Goal: Task Accomplishment & Management: Complete application form

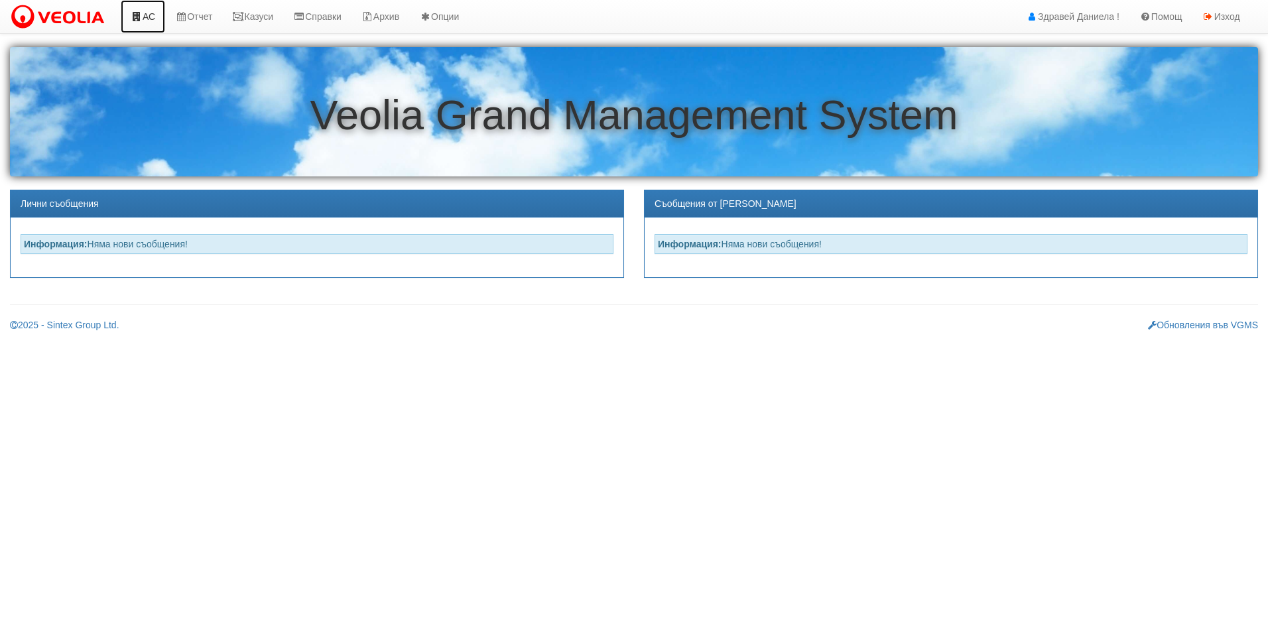
click at [153, 25] on link "АС" at bounding box center [143, 16] width 44 height 33
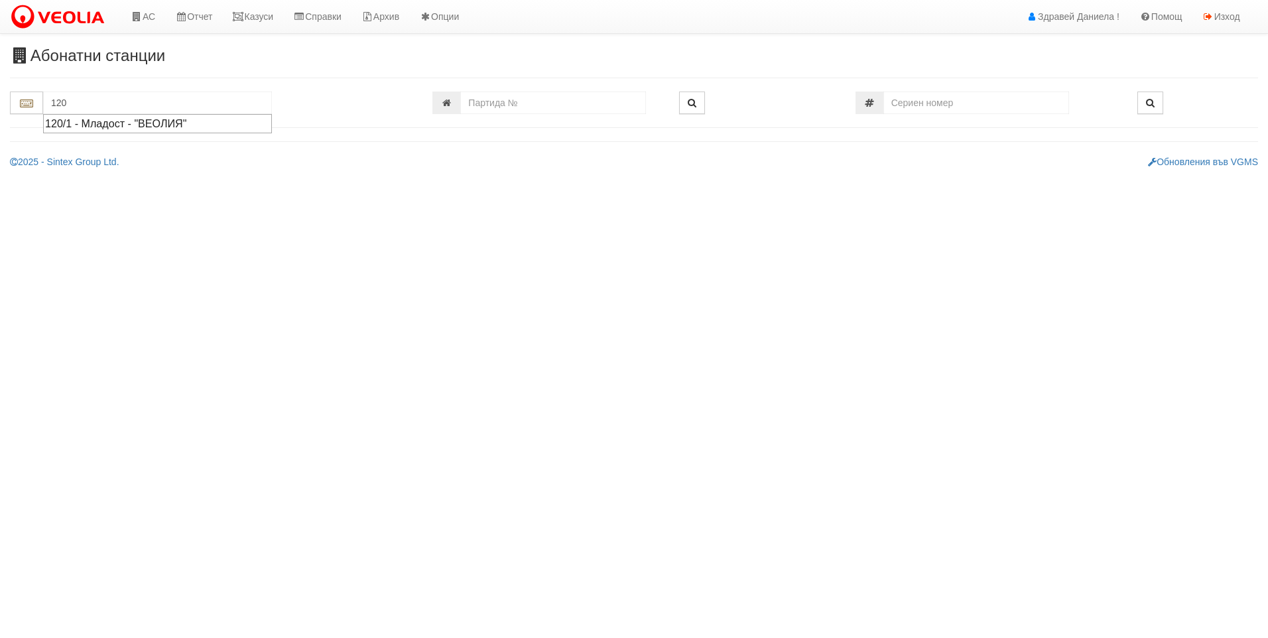
click at [131, 125] on div "120/1 - Младост - "ВЕОЛИЯ"" at bounding box center [157, 123] width 225 height 15
type input "120/1 - Младост - "ВЕОЛИЯ""
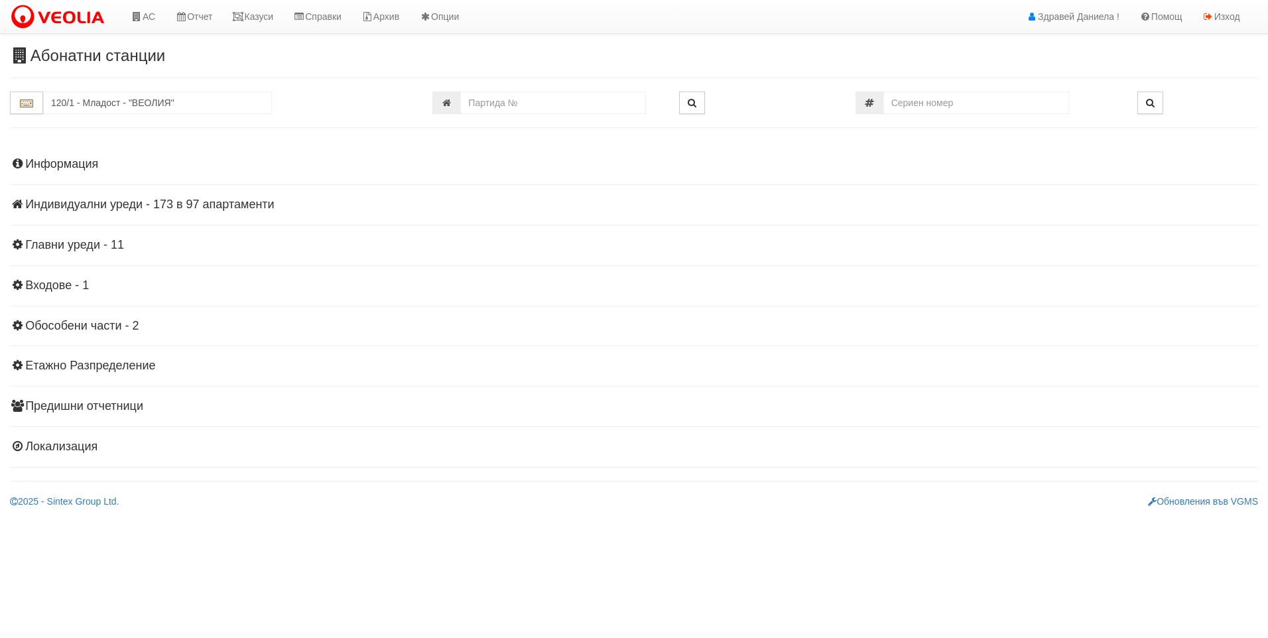
click at [180, 203] on h4 "Индивидуални уреди - 173 в 97 апартаменти" at bounding box center [634, 204] width 1248 height 13
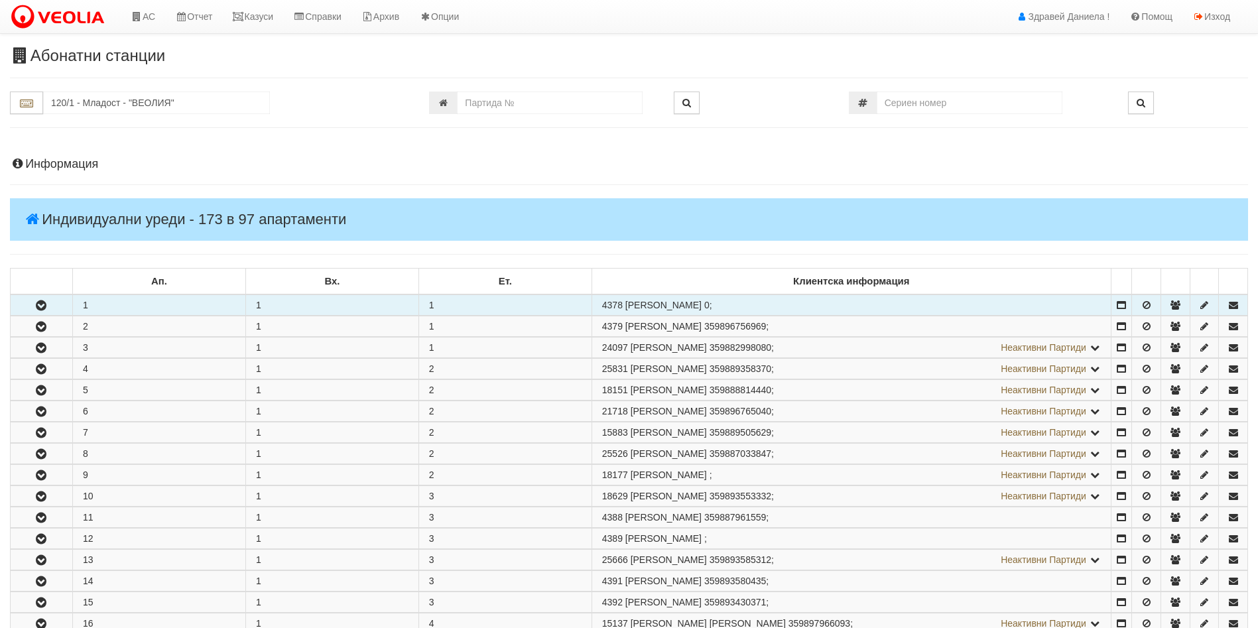
click at [35, 302] on icon "button" at bounding box center [41, 305] width 16 height 9
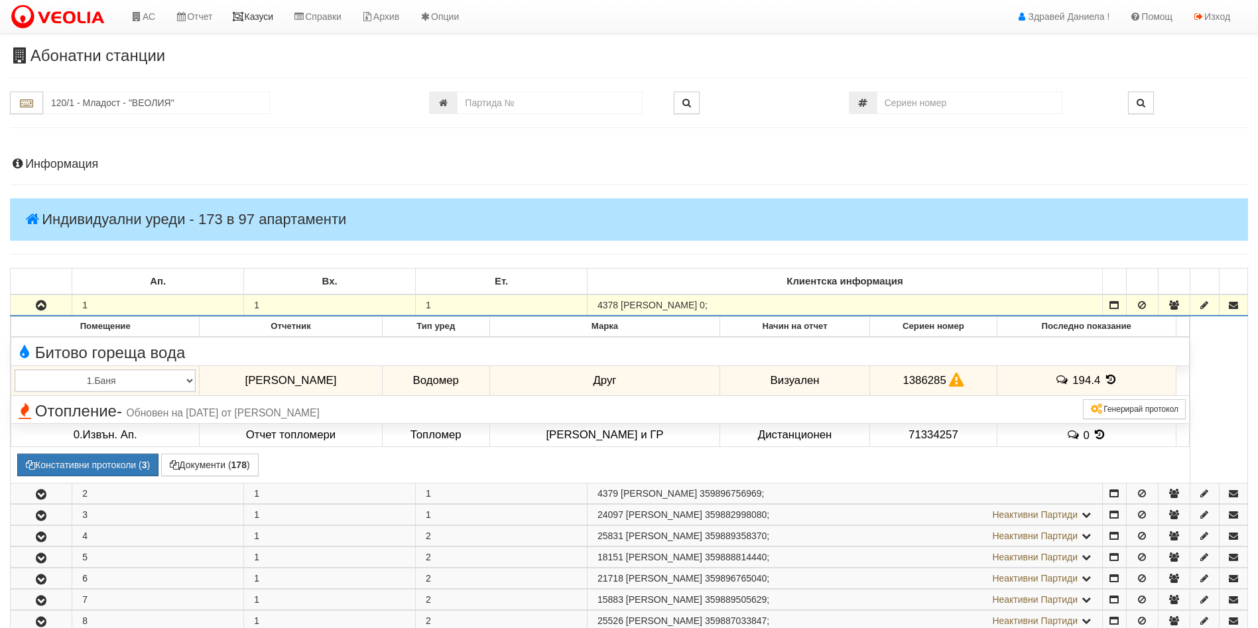
click at [259, 24] on link "Казуси" at bounding box center [252, 16] width 61 height 33
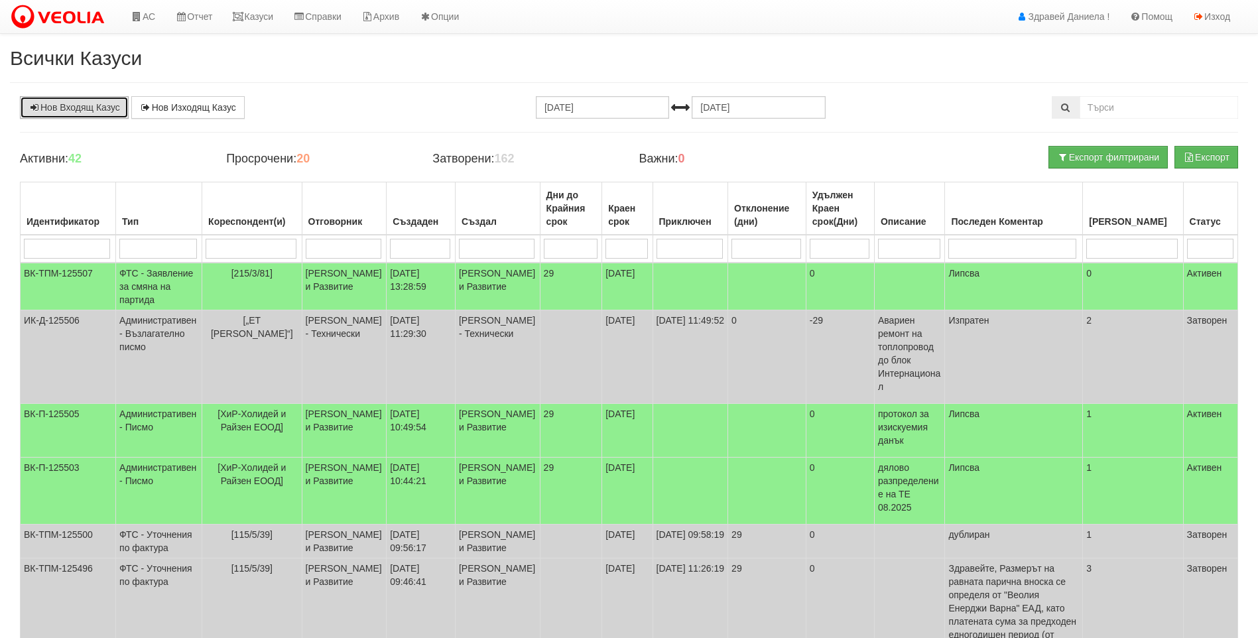
click at [81, 110] on link "Нов Входящ Казус" at bounding box center [74, 107] width 109 height 23
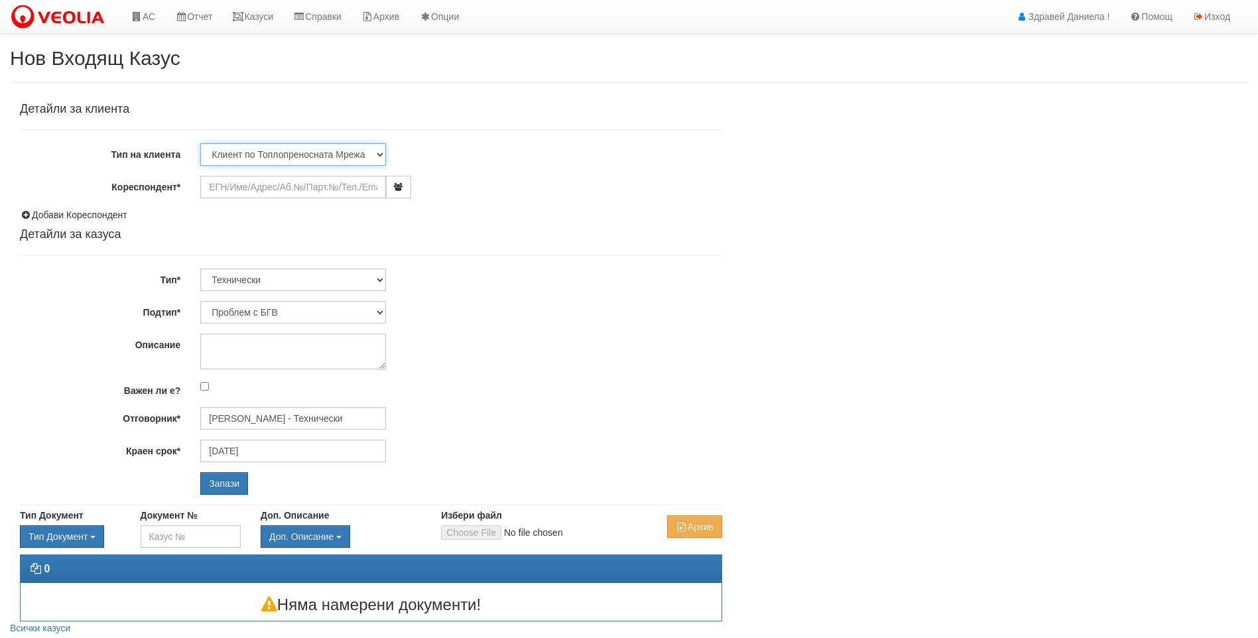
click at [335, 156] on select "Клиент по Топлопреносната Мрежа Институция Партньори Други" at bounding box center [293, 154] width 186 height 23
select select "Institution"
click at [200, 143] on select "Клиент по Топлопреносната Мрежа Институция Партньори Други" at bounding box center [293, 154] width 186 height 23
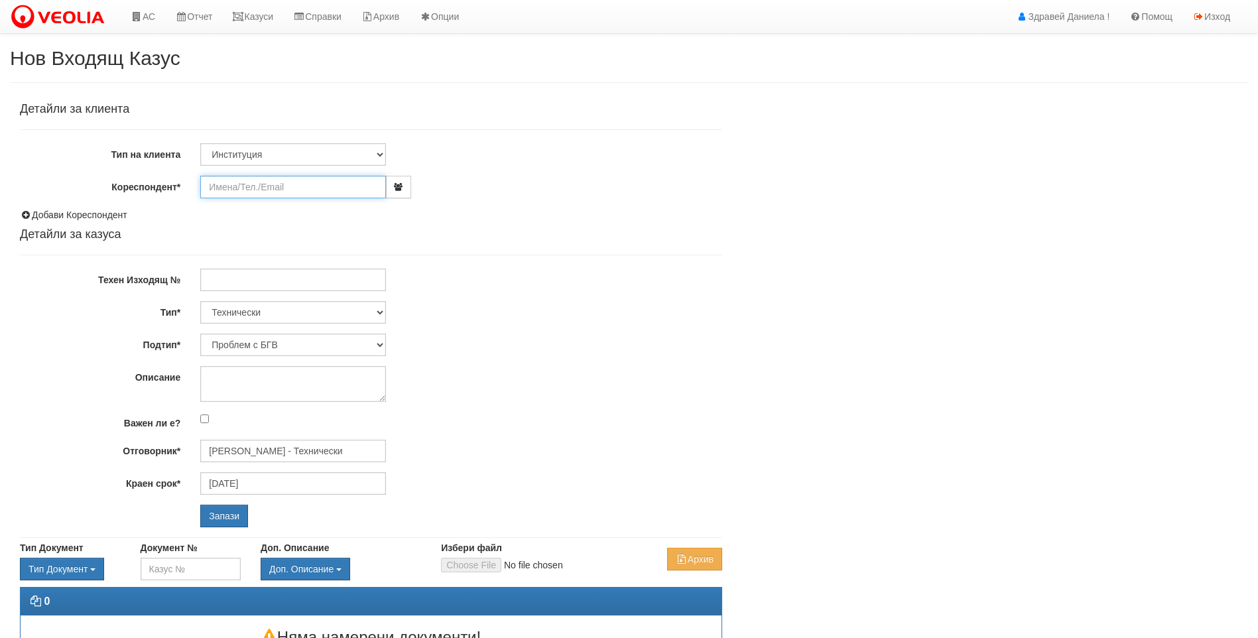
click at [264, 194] on input "Кореспондент*" at bounding box center [293, 187] width 186 height 23
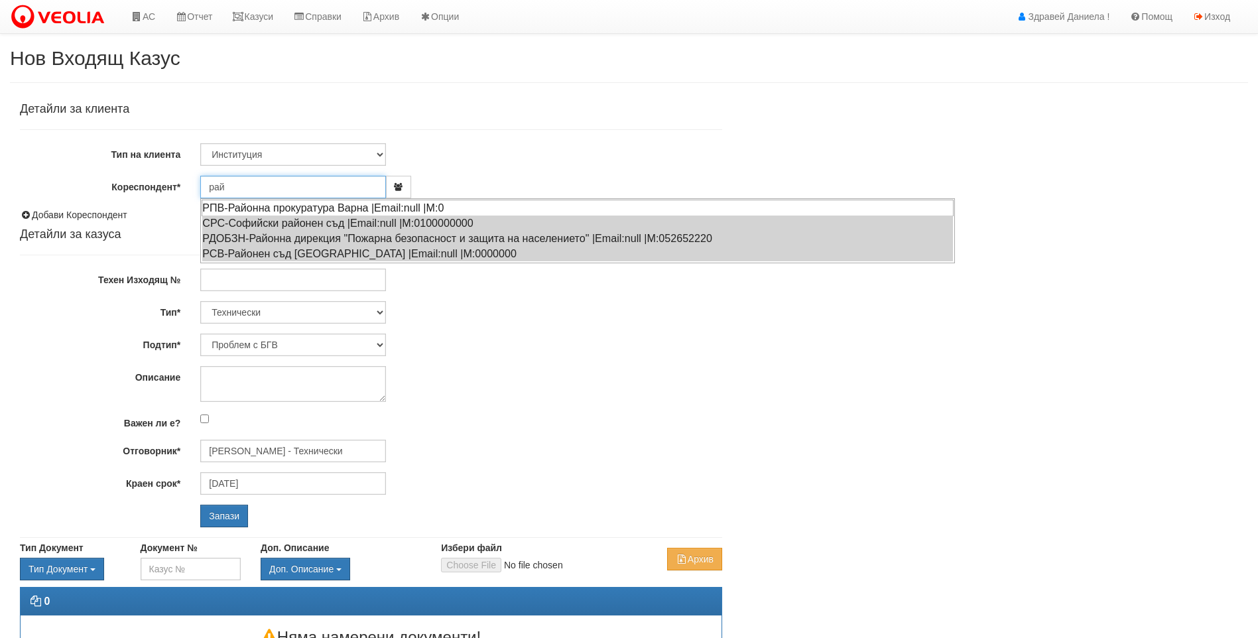
click at [326, 210] on div "РПВ-Районна прокуратура Варна |Email:null |М:0" at bounding box center [578, 208] width 752 height 17
type input "РПВ-Районна прокуратура Варна"
type input "Дончо Дончев - Технически"
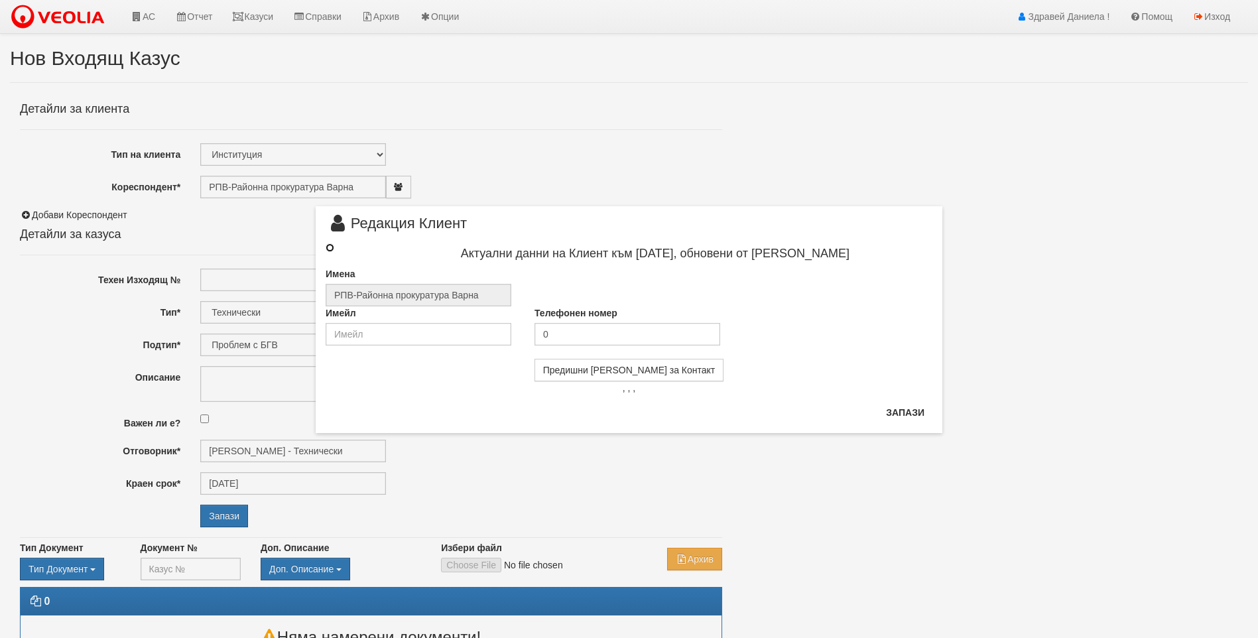
click at [329, 249] on input "radio" at bounding box center [330, 247] width 9 height 9
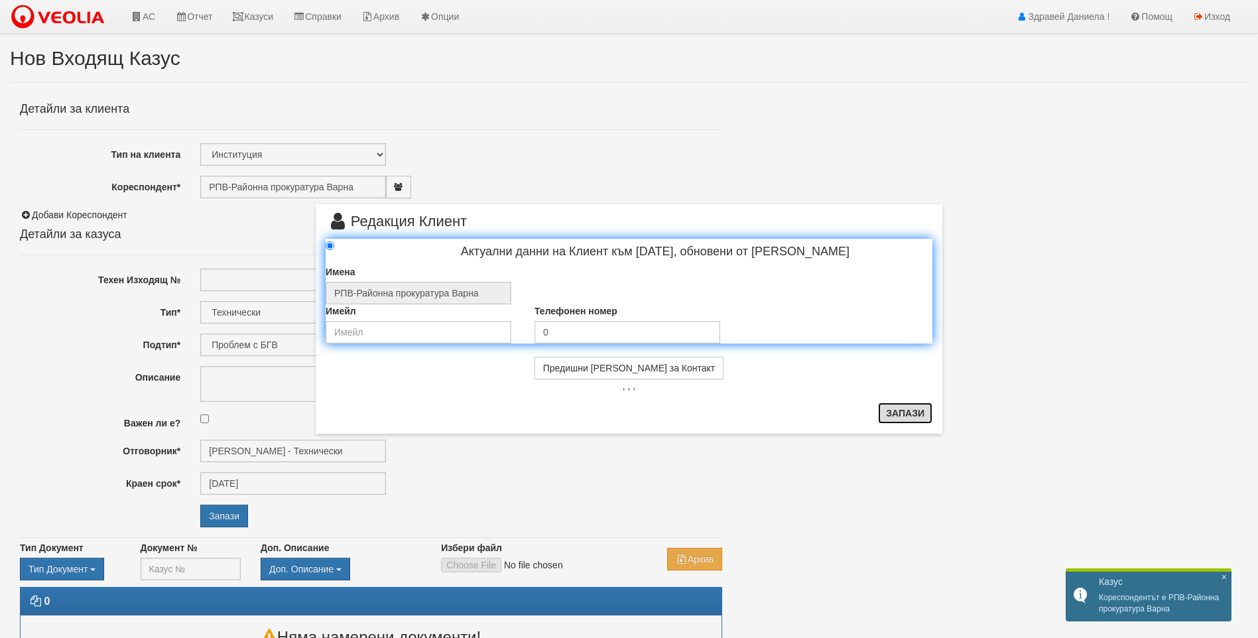
click at [911, 414] on button "Запази" at bounding box center [905, 413] width 54 height 21
radio input "true"
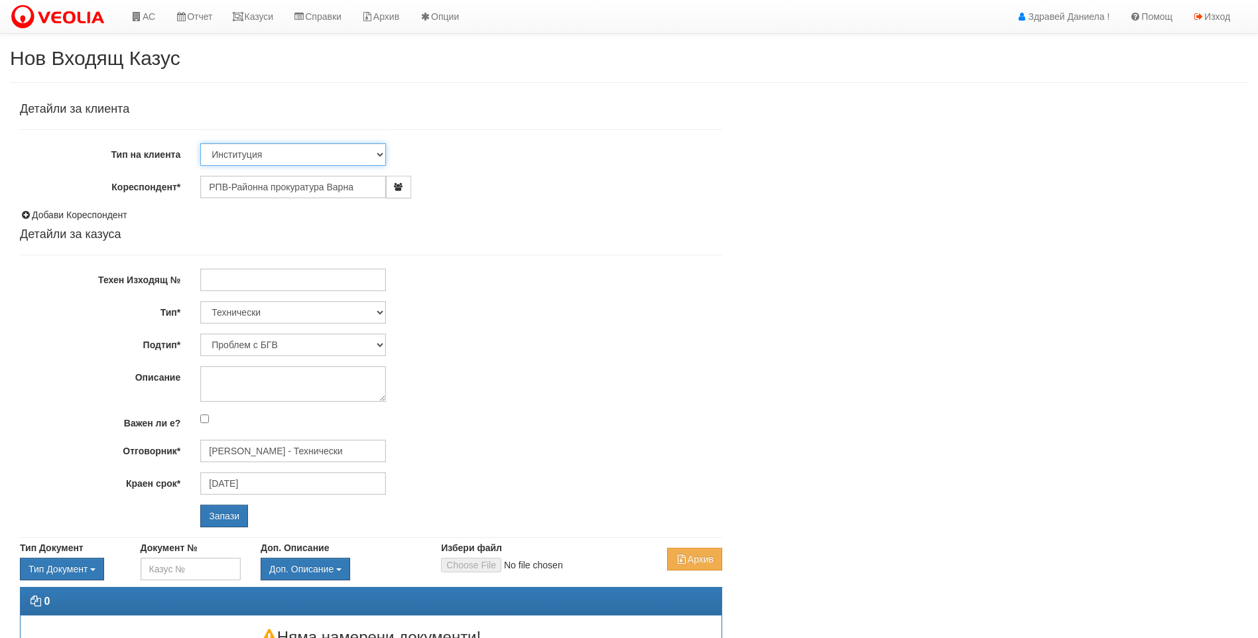
click at [317, 158] on select "Клиент по Топлопреносната Мрежа Институция Партньори Други" at bounding box center [293, 154] width 186 height 23
select select "Other"
click at [200, 143] on select "Клиент по Топлопреносната Мрежа Институция Партньори Други" at bounding box center [293, 154] width 186 height 23
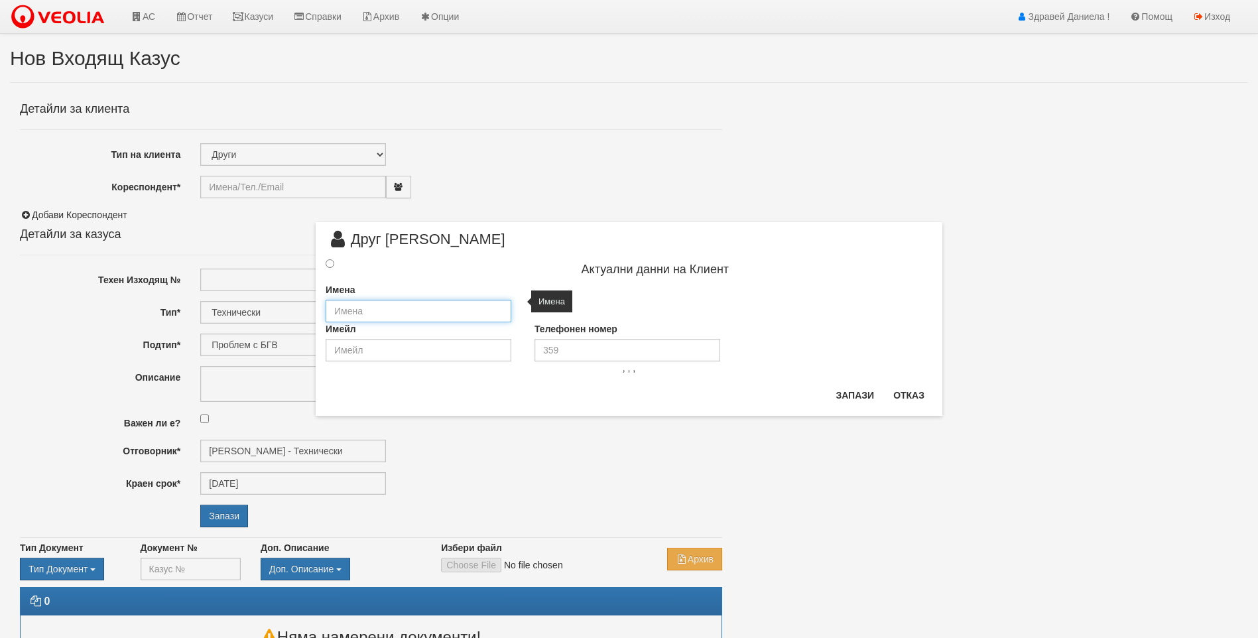
click at [422, 313] on input "text" at bounding box center [419, 311] width 186 height 23
click at [400, 312] on input "text" at bounding box center [419, 311] width 186 height 23
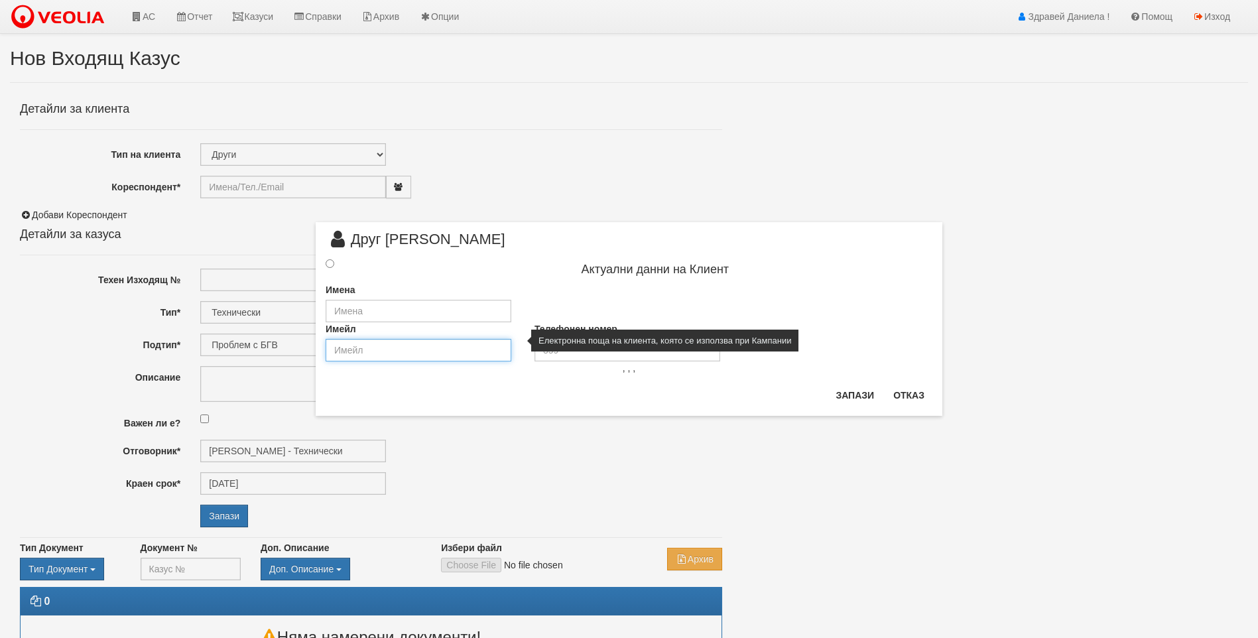
click at [335, 347] on input "email" at bounding box center [419, 350] width 186 height 23
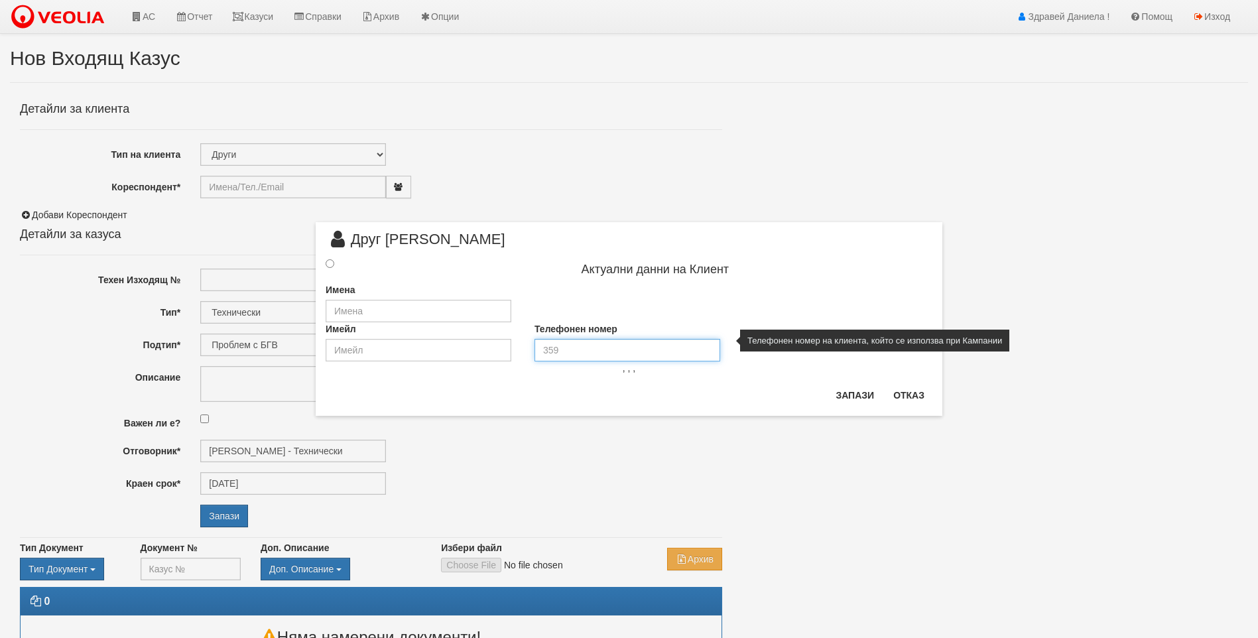
click at [629, 346] on input "tel" at bounding box center [627, 350] width 186 height 23
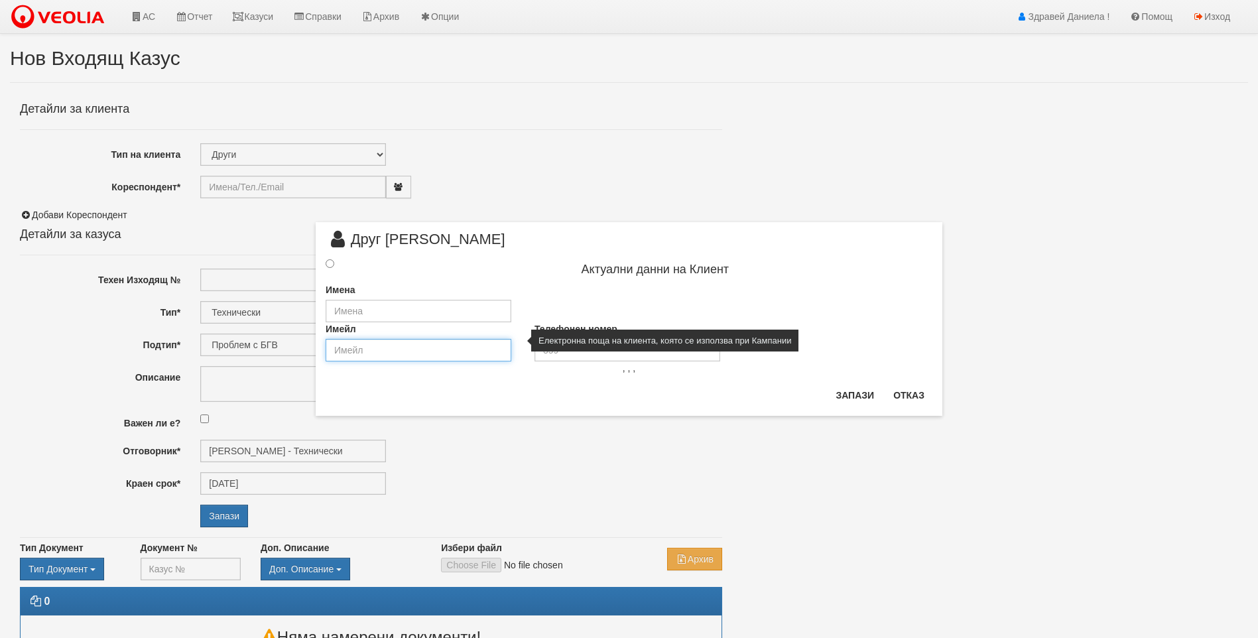
drag, startPoint x: 354, startPoint y: 352, endPoint x: 443, endPoint y: 353, distance: 88.9
click at [354, 352] on input "email" at bounding box center [419, 350] width 186 height 23
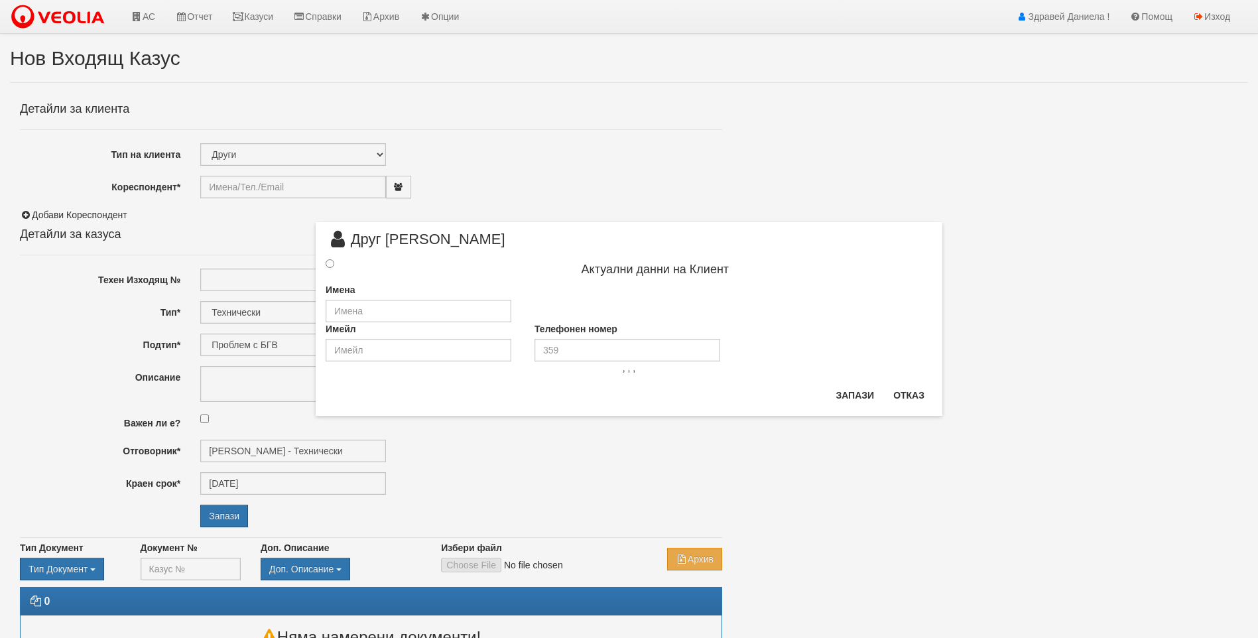
click at [329, 257] on div at bounding box center [342, 264] width 52 height 15
click at [332, 267] on input "radio" at bounding box center [330, 263] width 9 height 9
radio input "true"
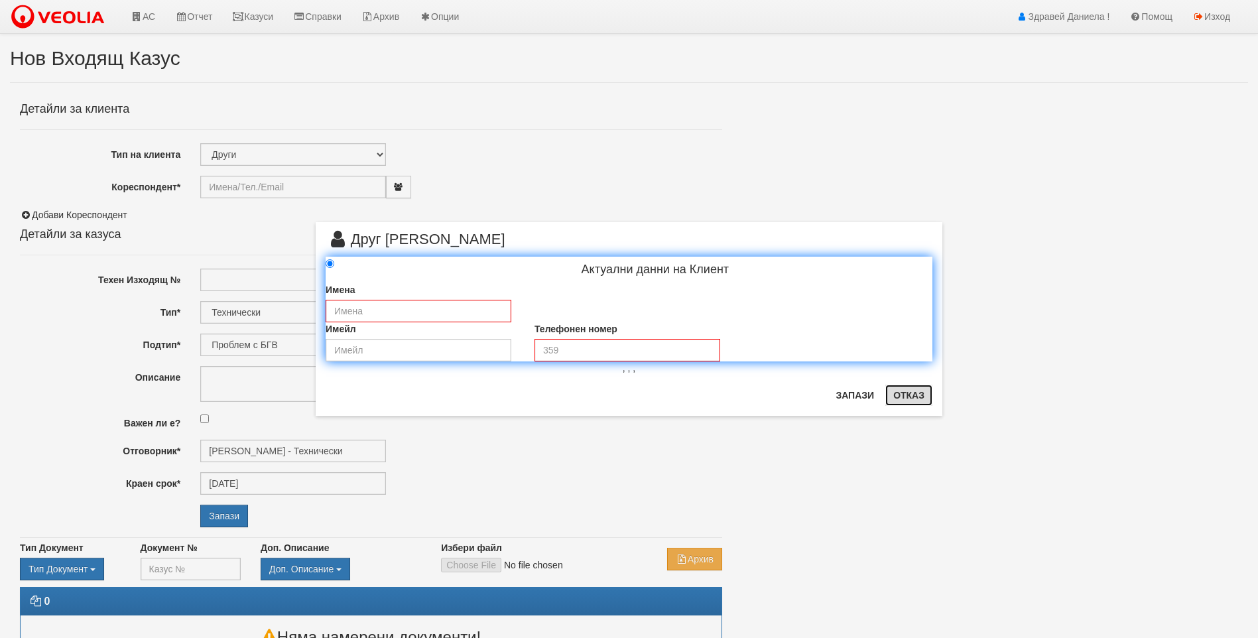
click at [903, 389] on button "Отказ" at bounding box center [908, 395] width 47 height 21
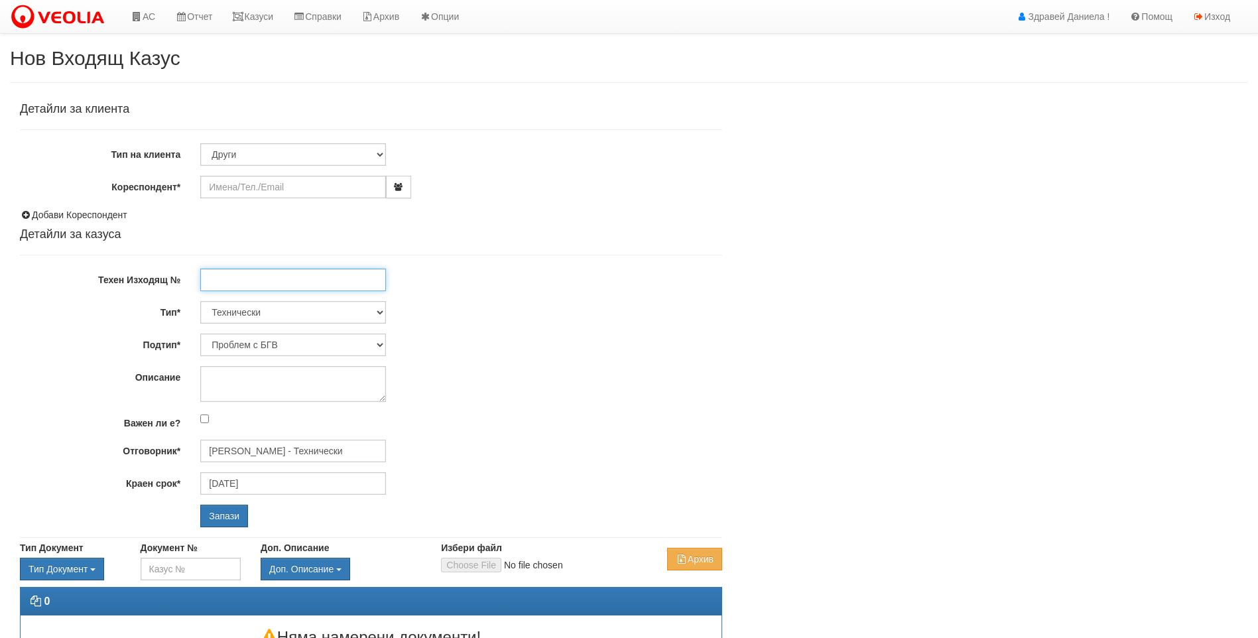
click at [239, 283] on input "Техен Изходящ №" at bounding box center [293, 280] width 186 height 23
click at [249, 315] on select "Технически ФТС Търговски Административен Производствен Експлоатационен Финансов…" at bounding box center [293, 312] width 186 height 23
select select "3"
click at [200, 301] on select "Технически ФТС Търговски Административен Производствен Експлоатационен Финансов…" at bounding box center [293, 312] width 186 height 23
type input "12/10/2025"
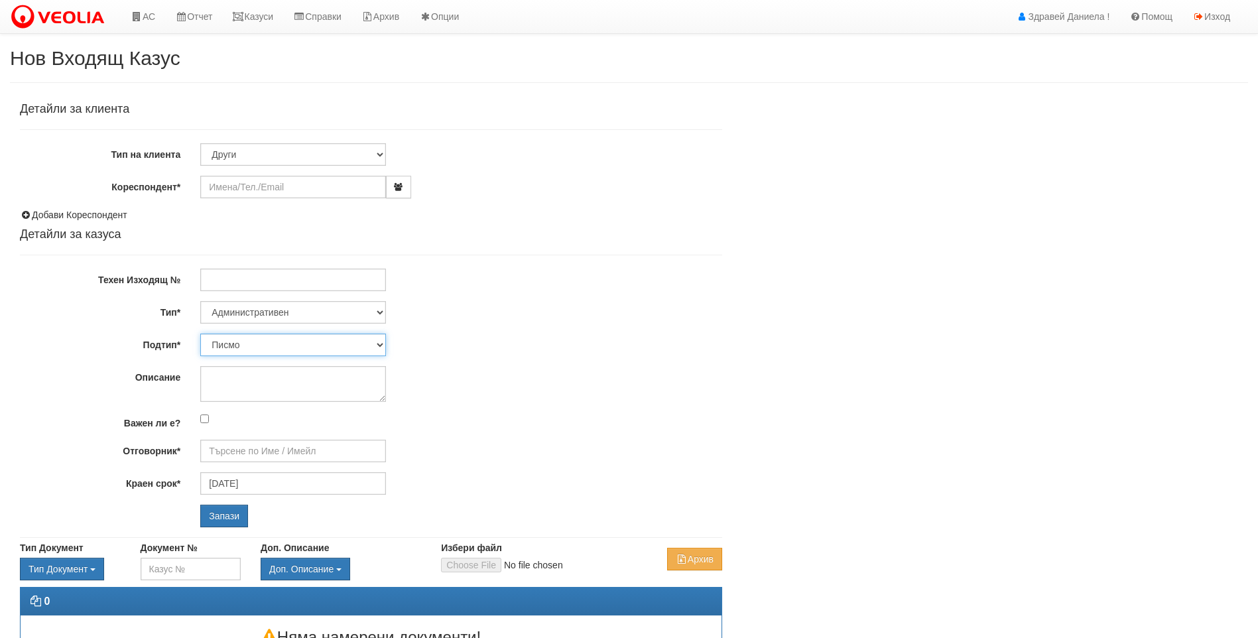
click at [251, 349] on select "Писмо Възлагателно писмо Придружително писмо Доклад Уведомление Декларация Заяв…" at bounding box center [293, 345] width 186 height 23
drag, startPoint x: 554, startPoint y: 424, endPoint x: 508, endPoint y: 424, distance: 45.8
click at [554, 424] on div at bounding box center [461, 419] width 542 height 15
click at [283, 393] on textarea "Описание" at bounding box center [293, 384] width 186 height 36
click at [273, 443] on input "Отговорник*" at bounding box center [293, 451] width 186 height 23
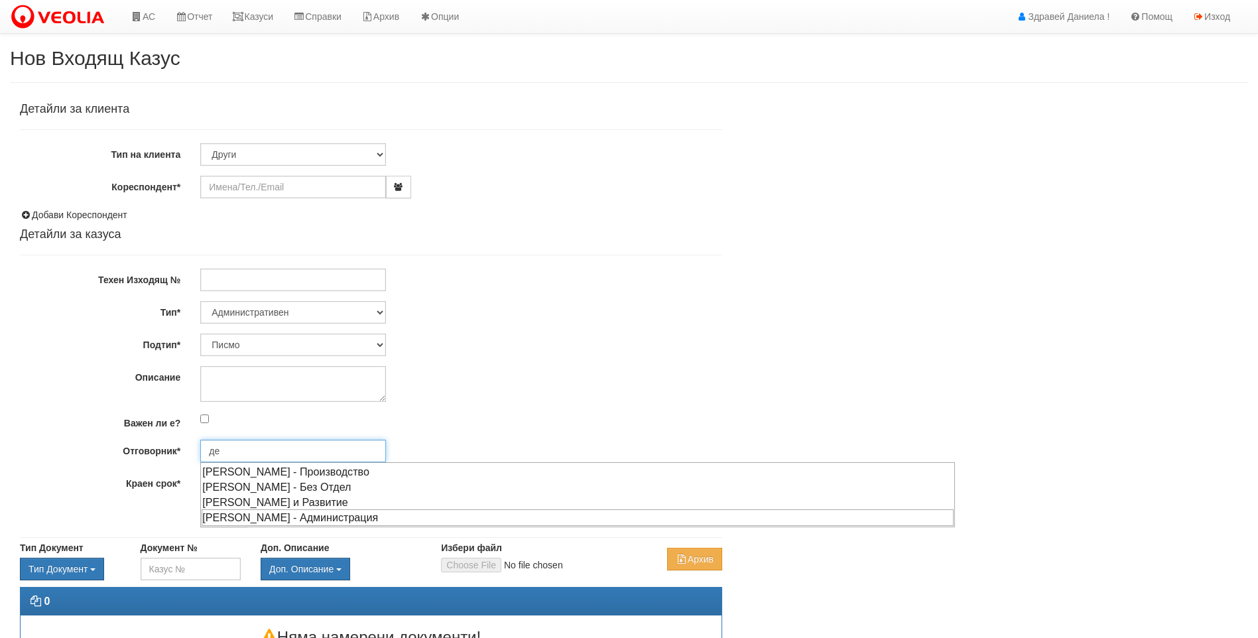
type input "д"
type input "дан"
click at [547, 396] on div at bounding box center [461, 384] width 542 height 36
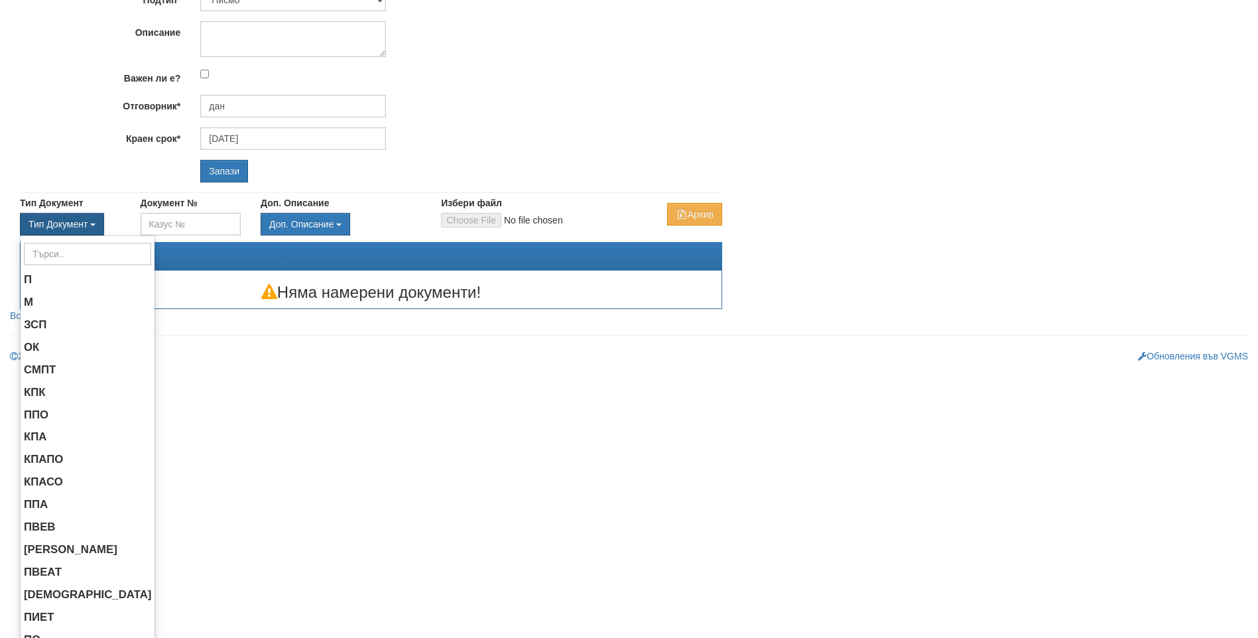
scroll to position [80, 0]
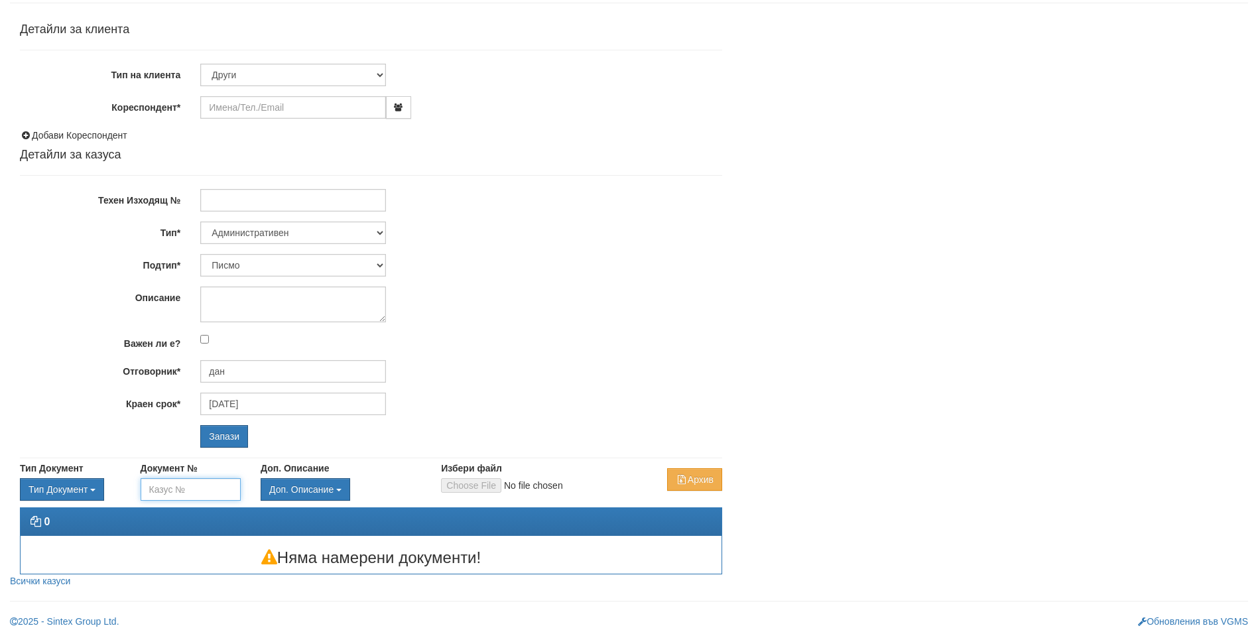
click at [181, 491] on input "Документ №" at bounding box center [191, 489] width 101 height 23
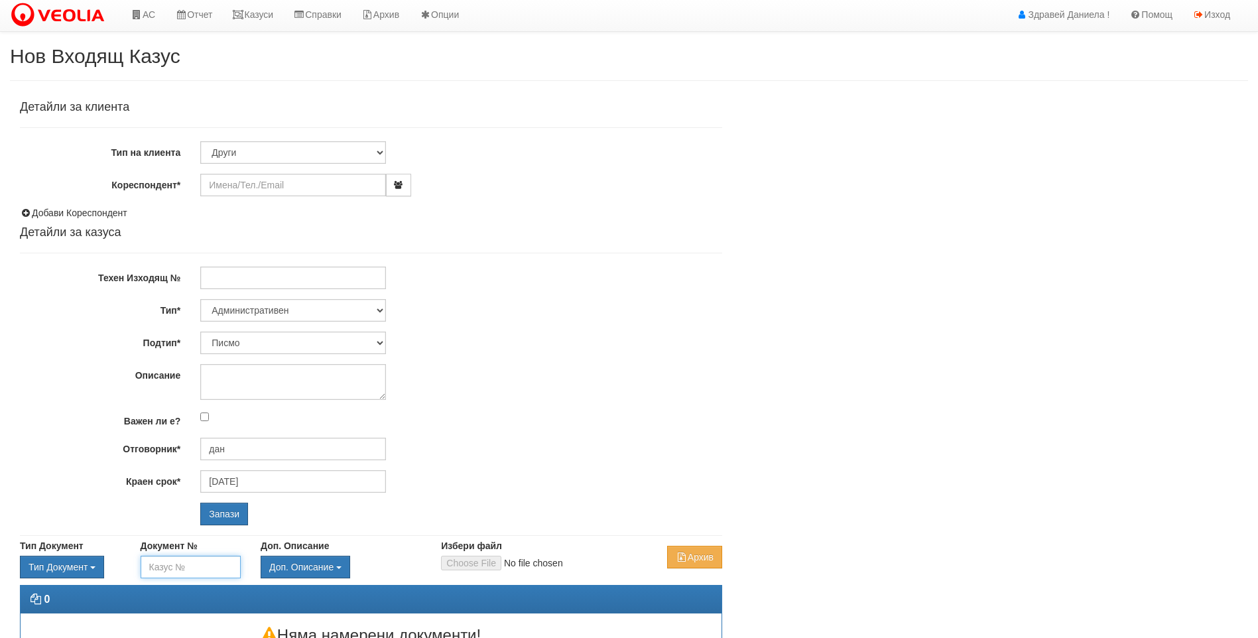
scroll to position [0, 0]
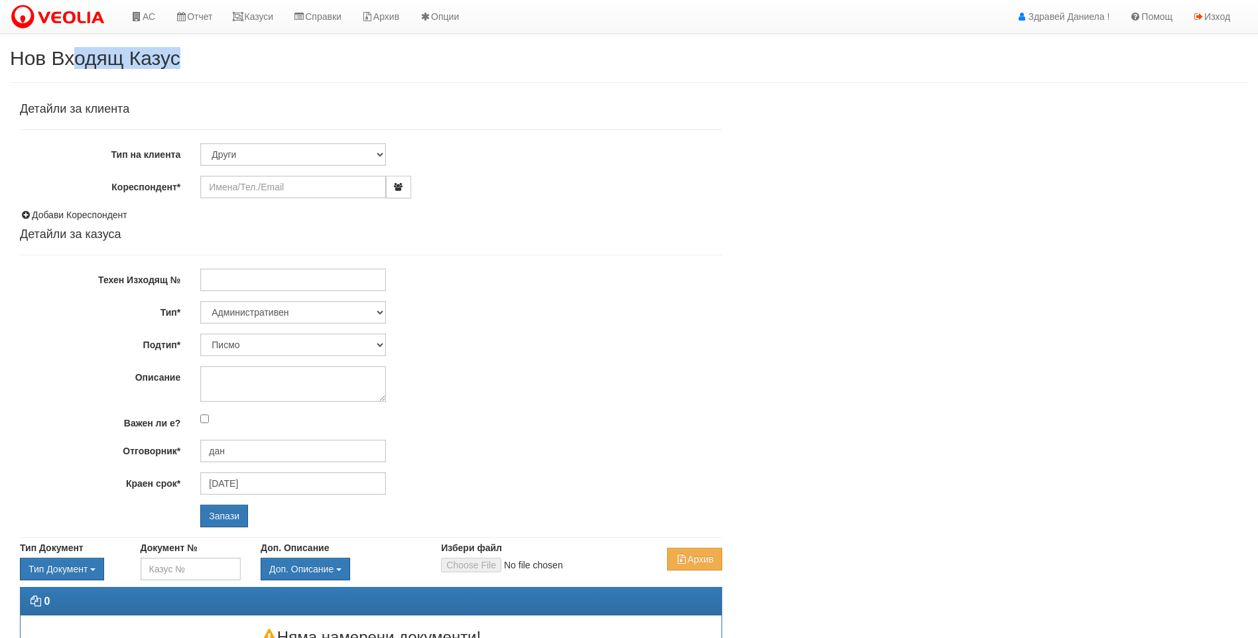
drag, startPoint x: 71, startPoint y: 52, endPoint x: 180, endPoint y: 64, distance: 109.5
click at [180, 64] on h2 "Нов Входящ Казус" at bounding box center [629, 58] width 1238 height 22
click at [204, 576] on input "Документ №" at bounding box center [191, 569] width 101 height 23
click at [64, 27] on img at bounding box center [60, 17] width 101 height 28
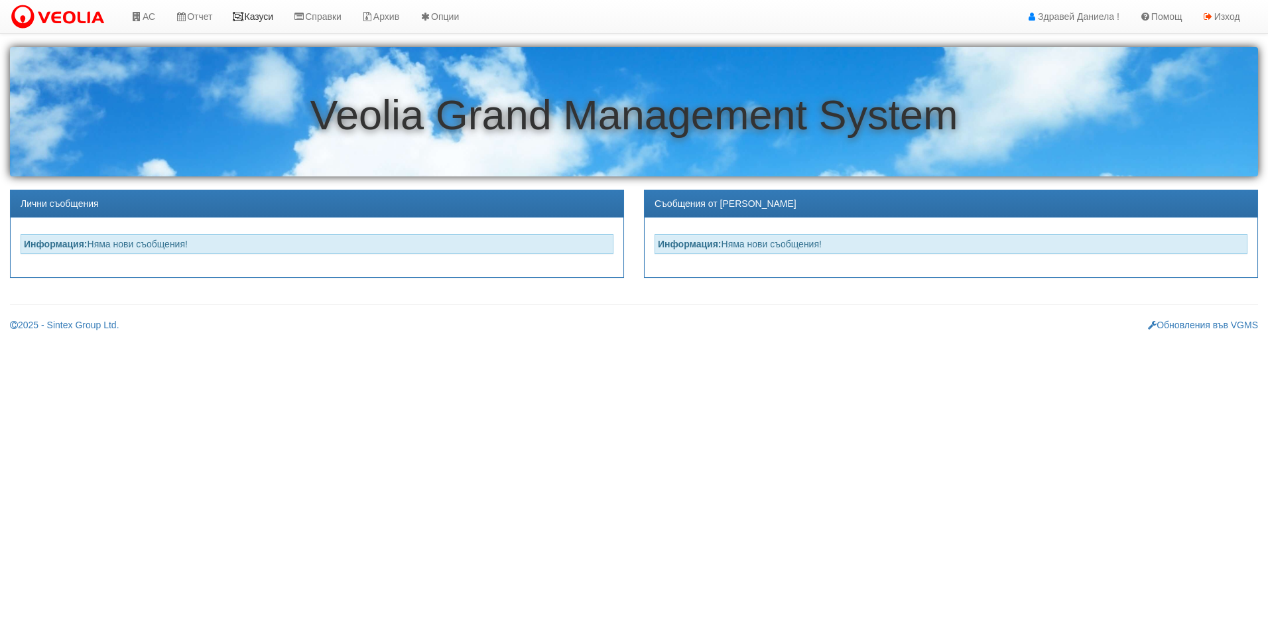
click at [264, 21] on link "Казуси" at bounding box center [252, 16] width 61 height 33
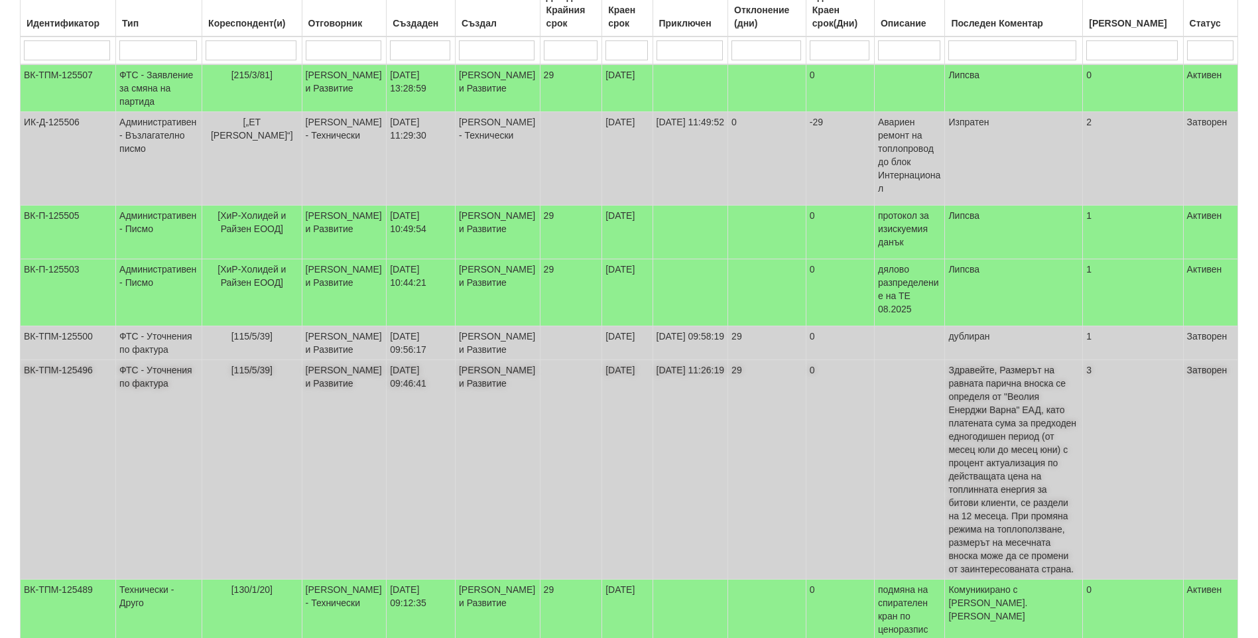
scroll to position [121, 0]
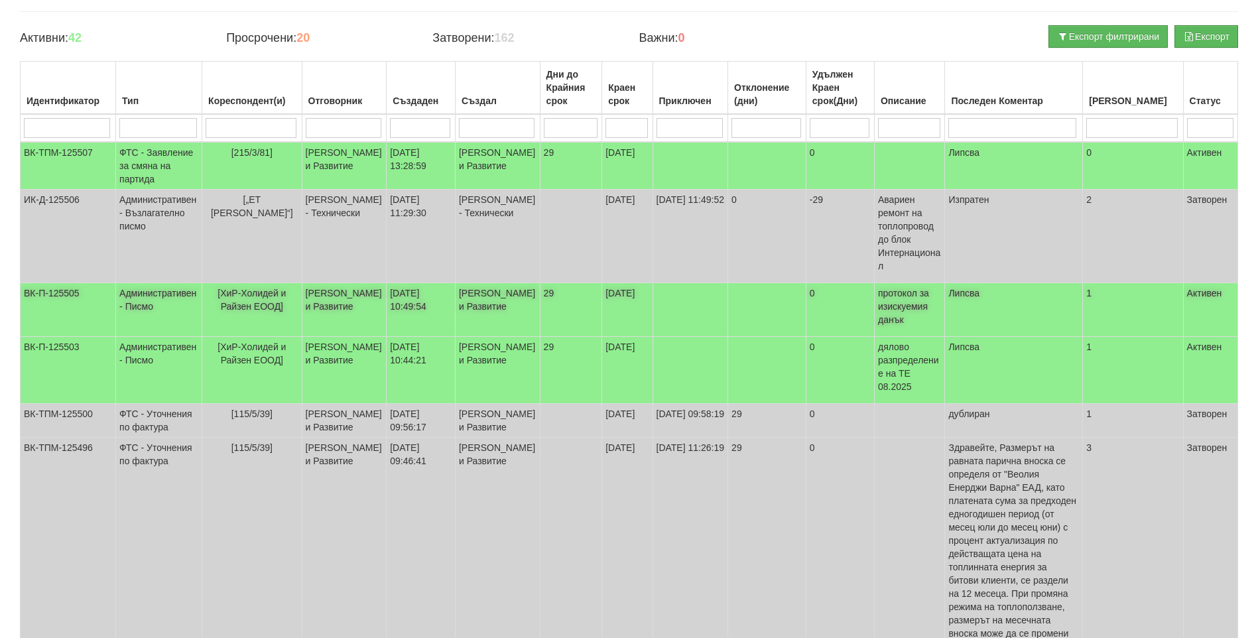
click at [475, 337] on td "[PERSON_NAME] и Развитие" at bounding box center [497, 310] width 85 height 54
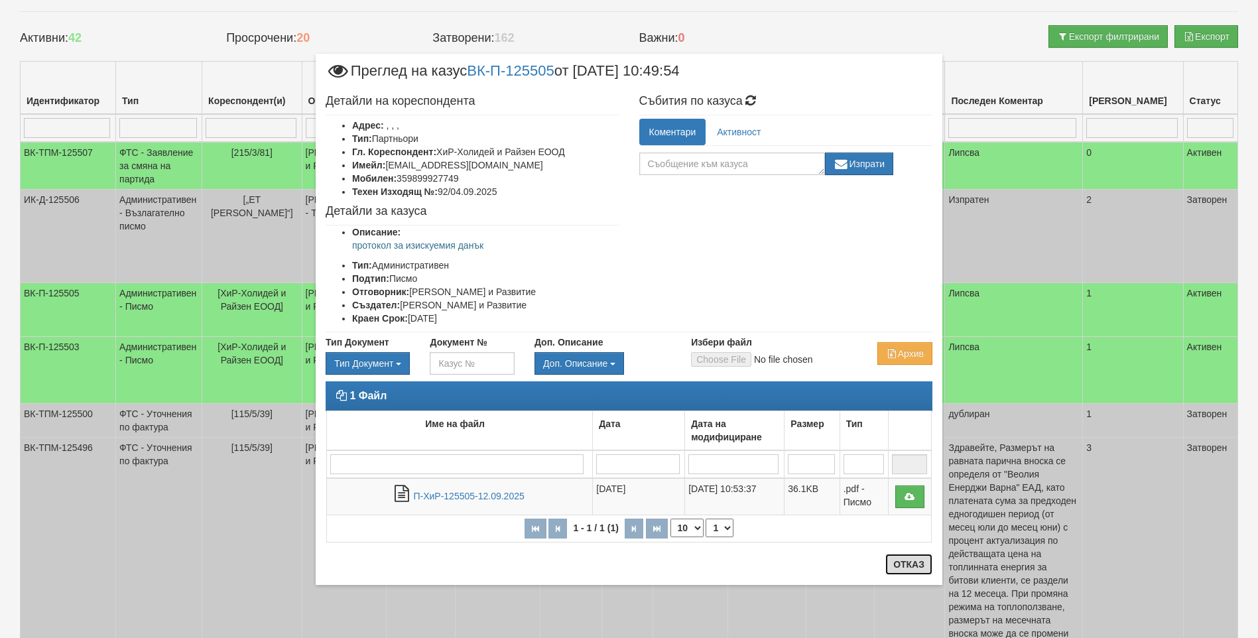
click at [903, 562] on button "Отказ" at bounding box center [908, 564] width 47 height 21
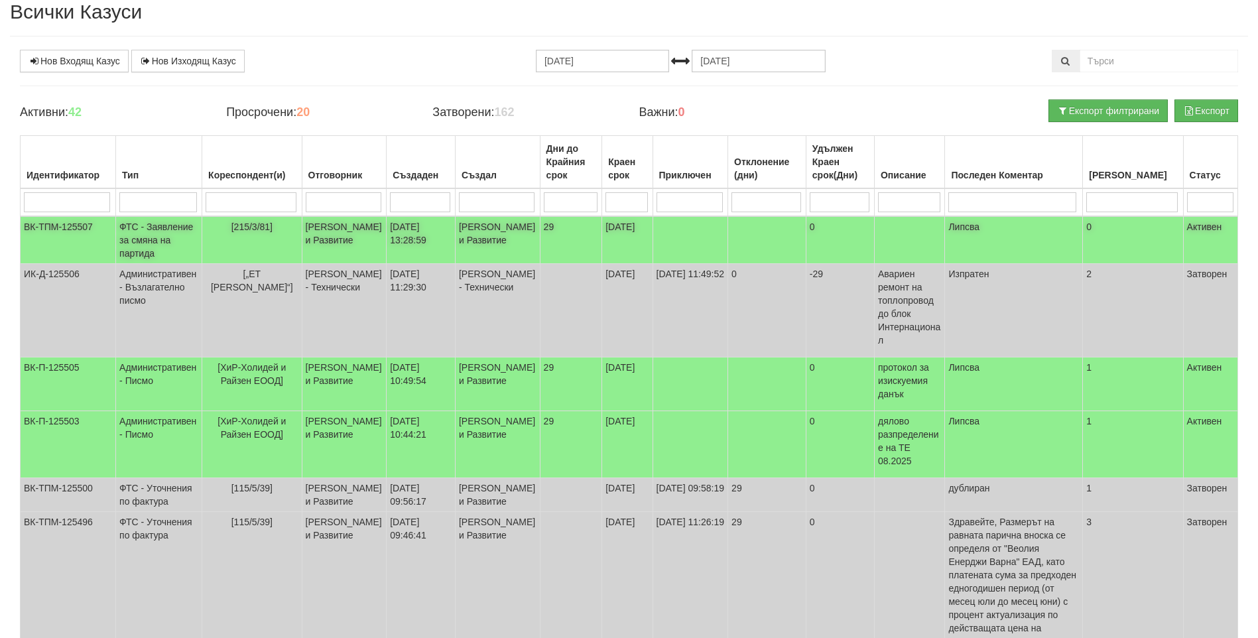
scroll to position [0, 0]
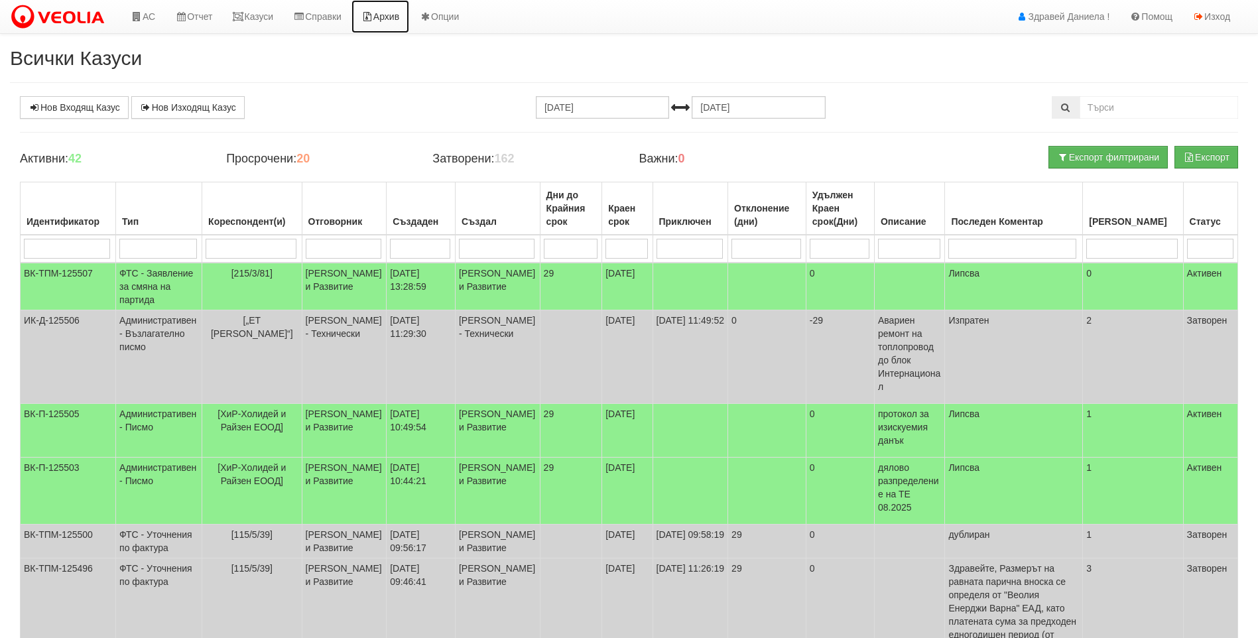
click at [391, 12] on link "Архив" at bounding box center [380, 16] width 58 height 33
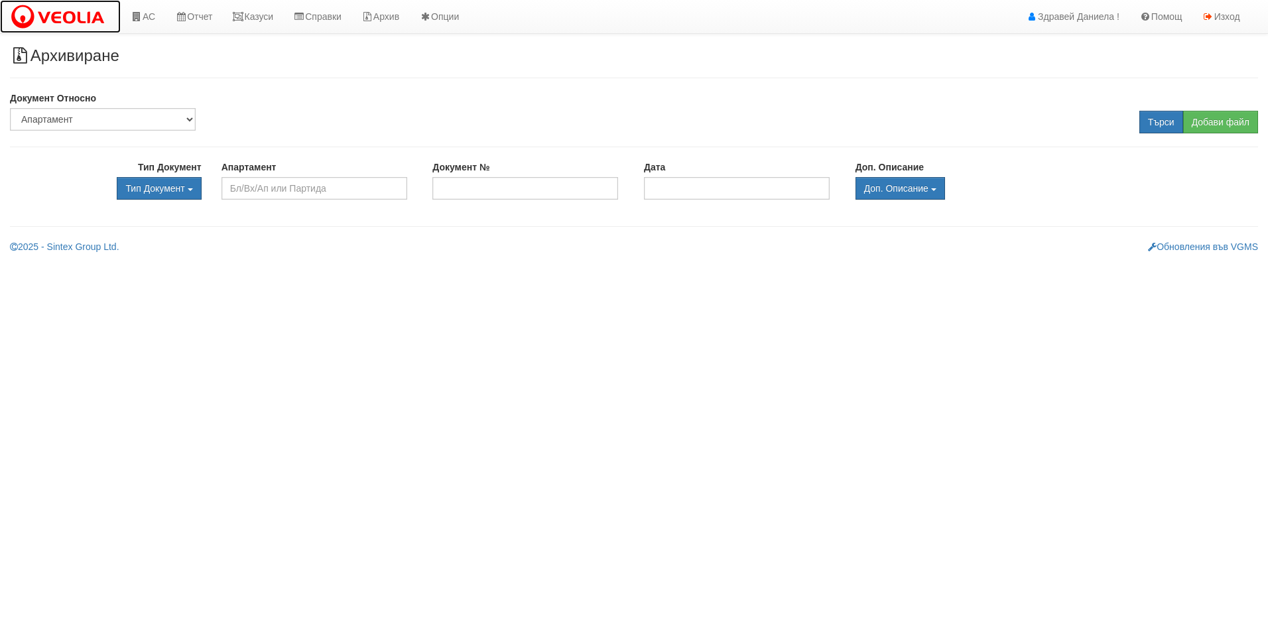
click at [87, 18] on img at bounding box center [60, 17] width 101 height 28
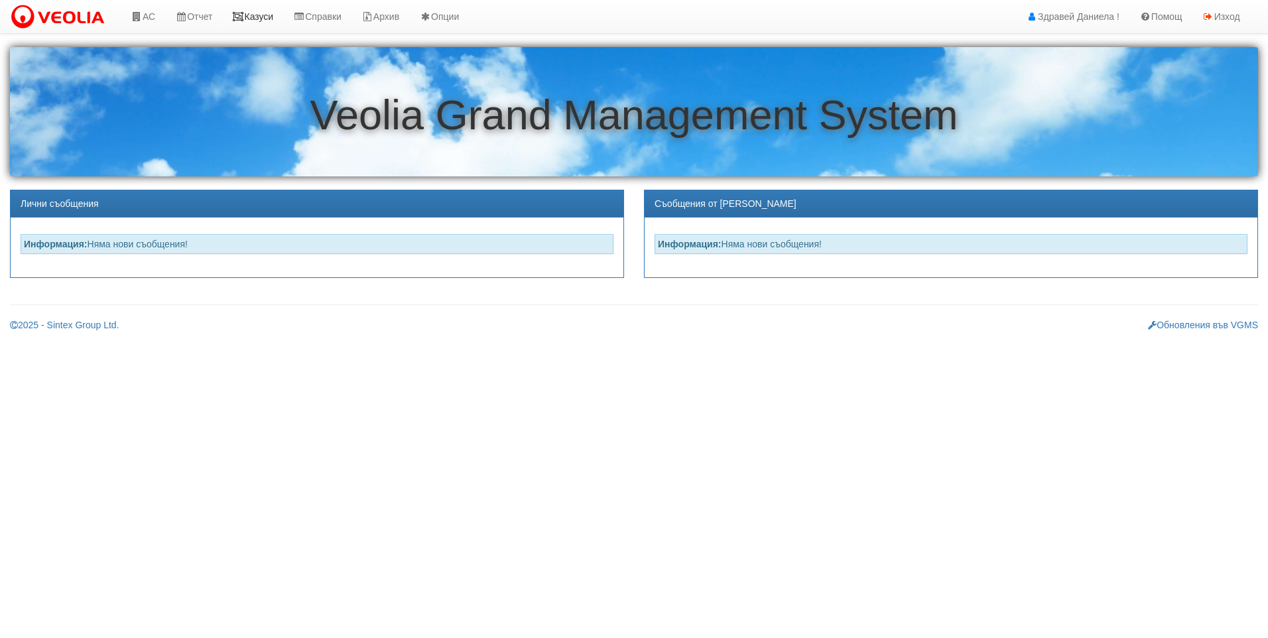
click at [273, 19] on link "Казуси" at bounding box center [252, 16] width 61 height 33
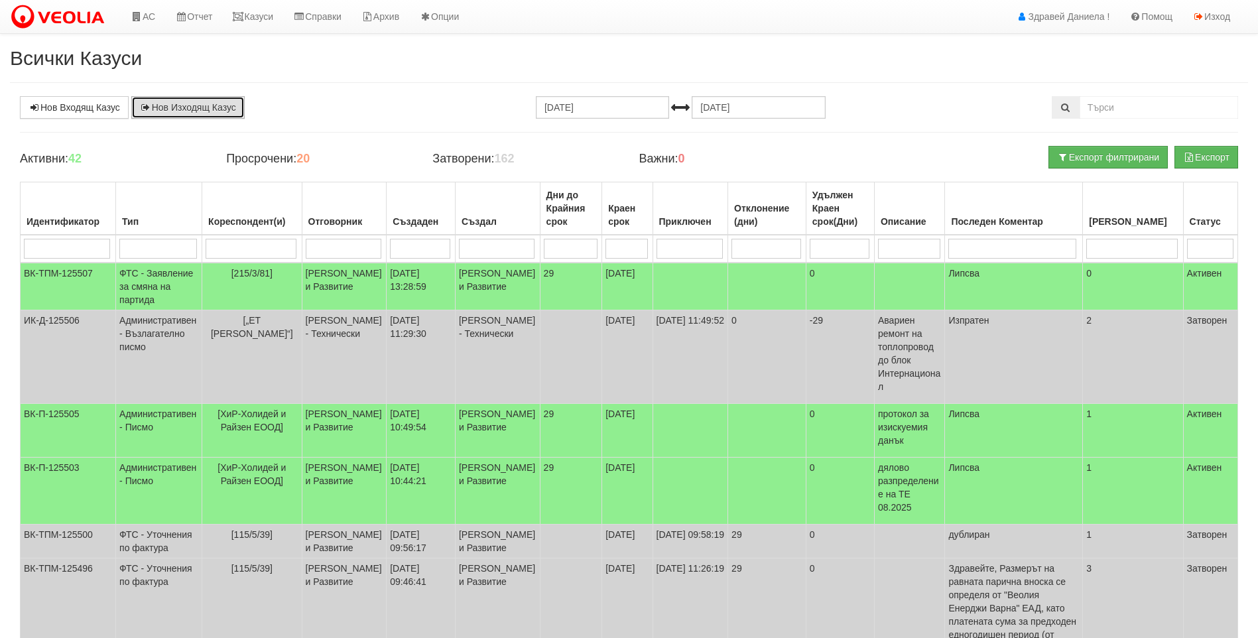
click at [217, 111] on link "Нов Изходящ Казус" at bounding box center [187, 107] width 113 height 23
click at [393, 23] on link "Архив" at bounding box center [380, 16] width 58 height 33
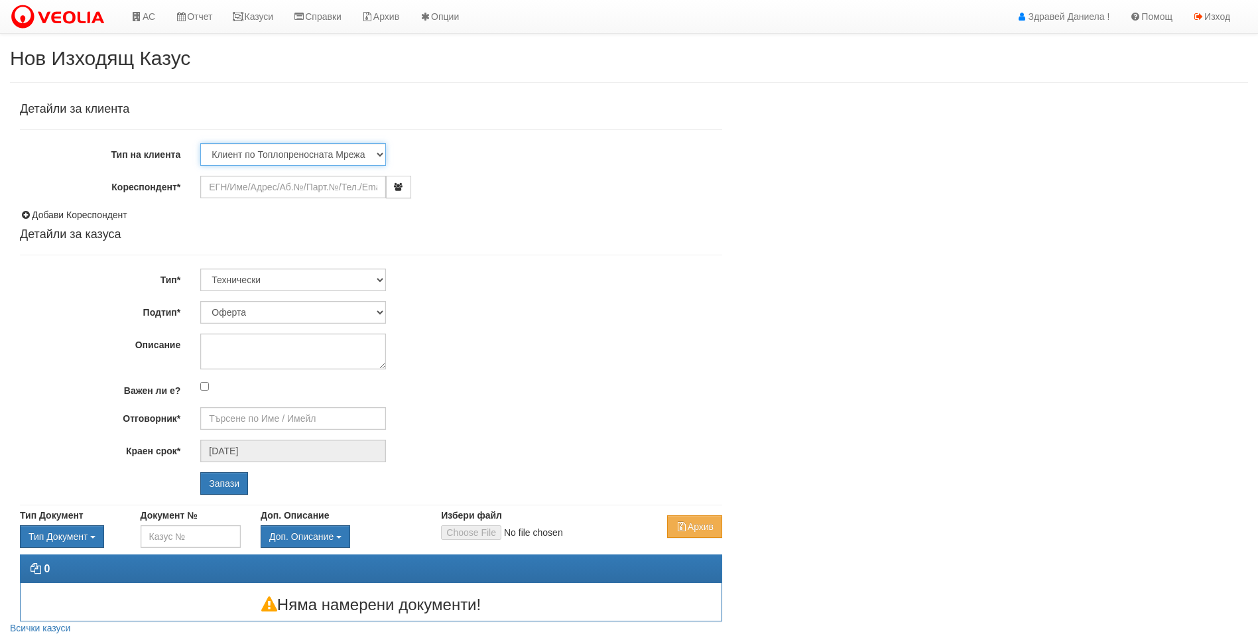
click at [269, 158] on select "Клиент по Топлопреносната Мрежа Институция Партньори Други" at bounding box center [293, 154] width 186 height 23
select select "Other"
click at [200, 143] on select "Клиент по Топлопреносната Мрежа Институция Партньори Други" at bounding box center [293, 154] width 186 height 23
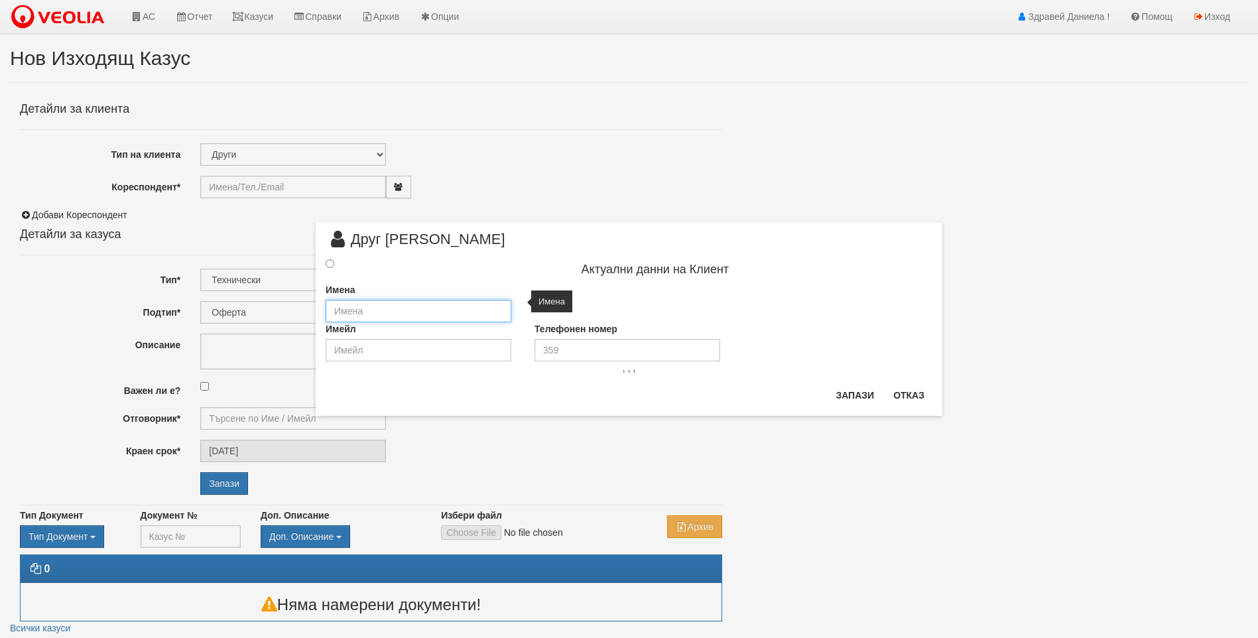
click at [418, 315] on input "text" at bounding box center [419, 311] width 186 height 23
drag, startPoint x: 334, startPoint y: 337, endPoint x: 350, endPoint y: 338, distance: 15.9
click at [334, 337] on div "Имейл" at bounding box center [420, 341] width 209 height 39
click at [735, 373] on p ", , ," at bounding box center [629, 367] width 607 height 13
click at [923, 402] on button "Отказ" at bounding box center [908, 395] width 47 height 21
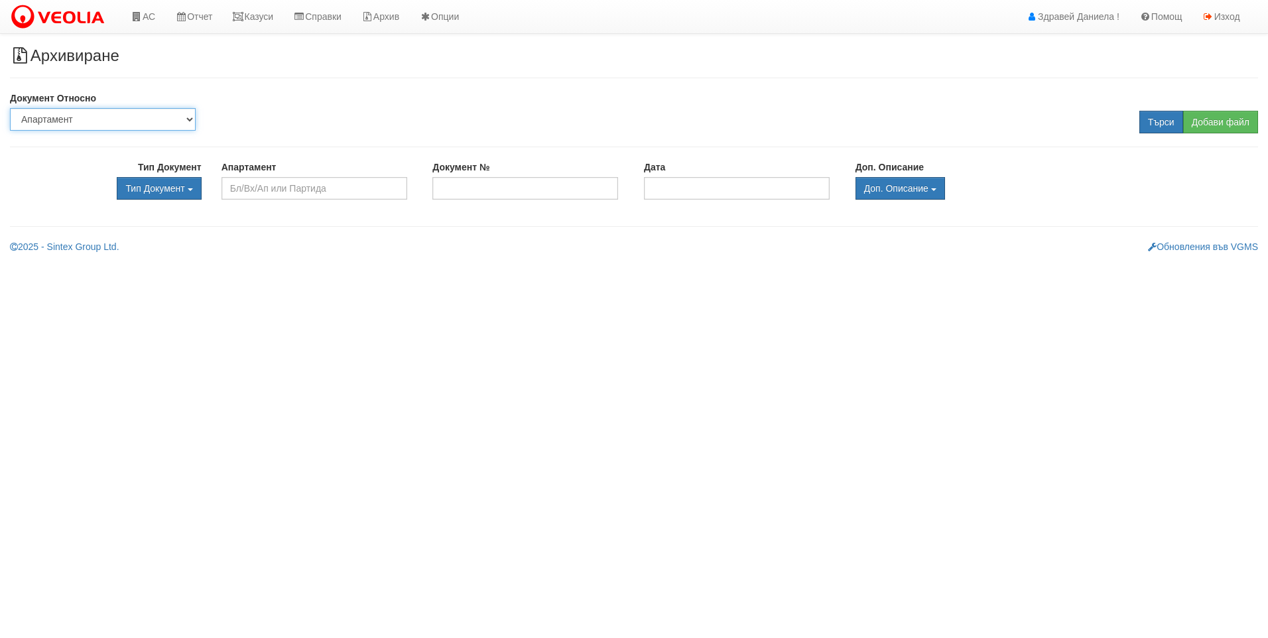
click at [123, 114] on select "Партида Апартамент Сграда Институция Партньор" at bounding box center [103, 119] width 186 height 23
click at [398, 232] on div "Архивиране Документ Относно Партида Апартамент Сграда Институция Партньор Добав…" at bounding box center [634, 150] width 1268 height 206
click at [131, 24] on link "АС" at bounding box center [143, 16] width 44 height 33
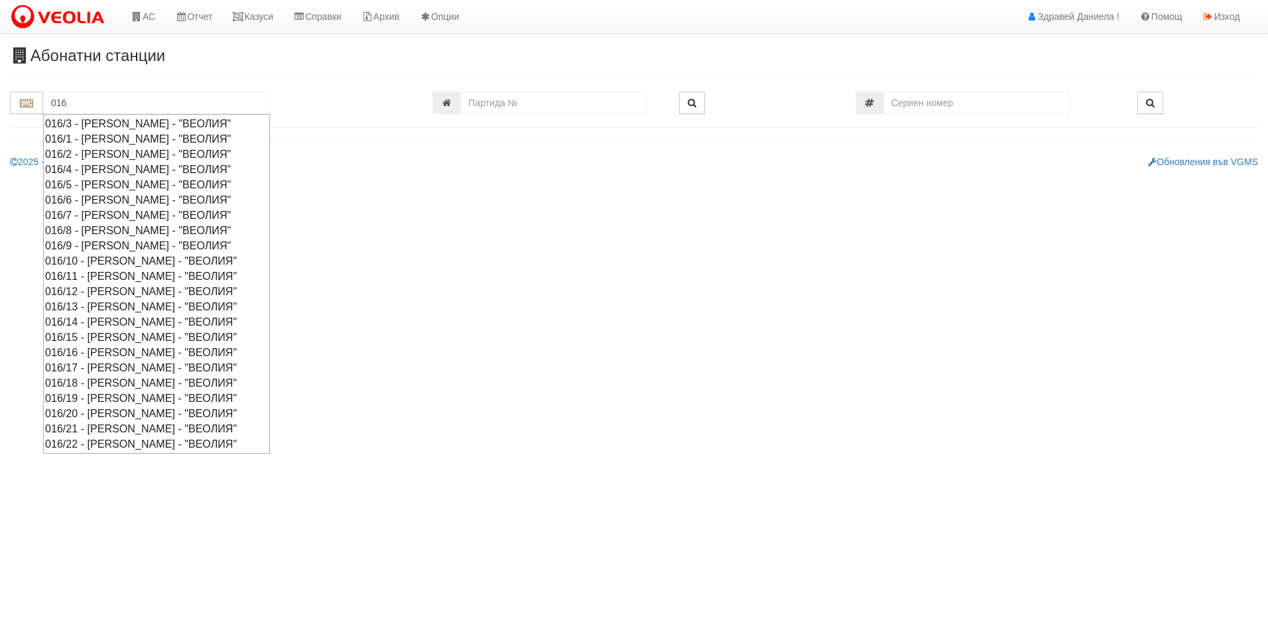
click at [87, 290] on div "016/12 - [PERSON_NAME] - "ВЕОЛИЯ"" at bounding box center [156, 291] width 223 height 15
type input "016/12 - [PERSON_NAME] - "ВЕОЛИЯ""
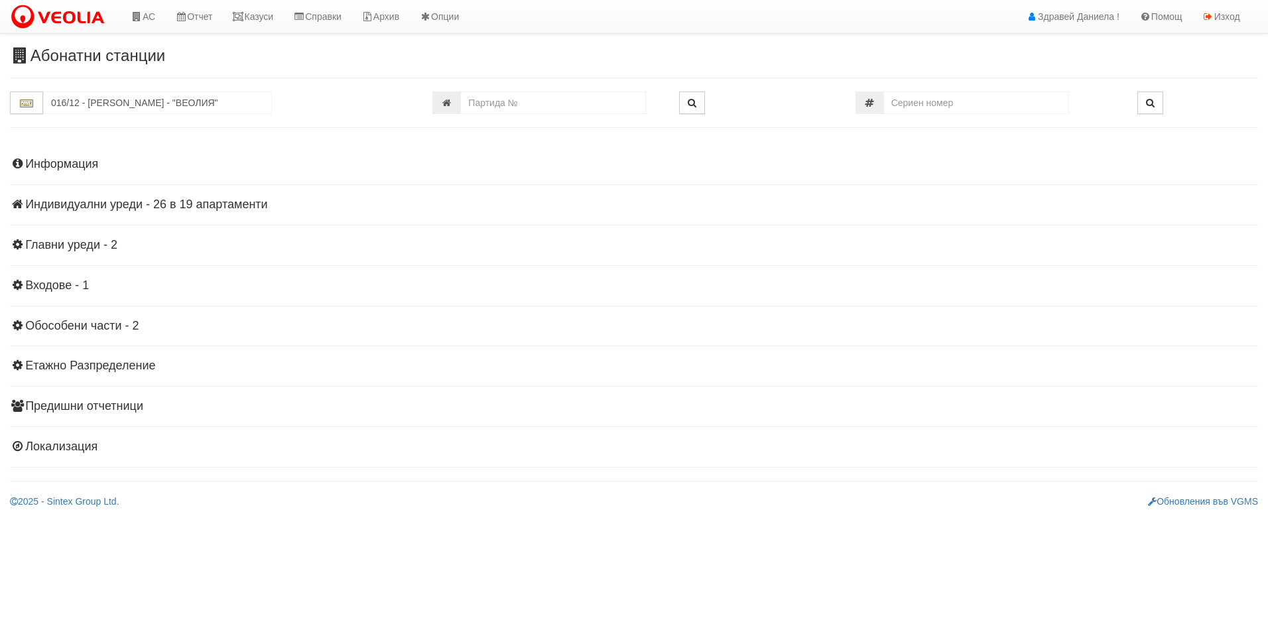
click at [40, 164] on h4 "Информация" at bounding box center [634, 164] width 1248 height 13
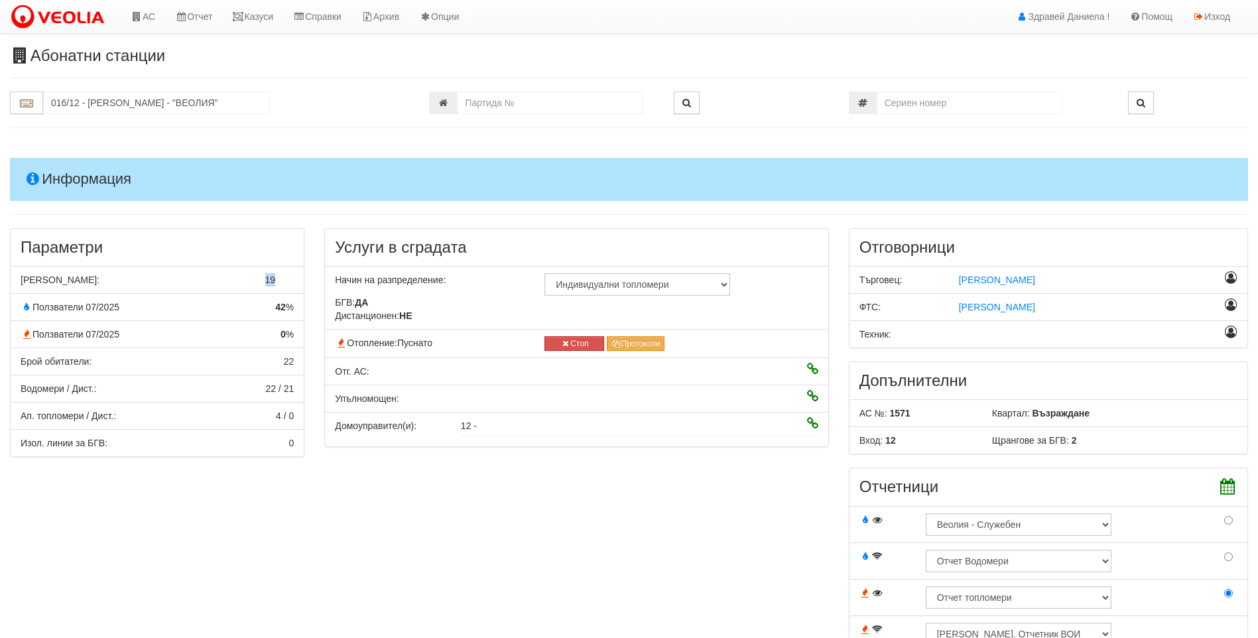
drag, startPoint x: 253, startPoint y: 279, endPoint x: 281, endPoint y: 280, distance: 27.9
click at [281, 280] on div "[PERSON_NAME]: 19" at bounding box center [157, 279] width 293 height 13
drag, startPoint x: 281, startPoint y: 280, endPoint x: 293, endPoint y: 316, distance: 38.6
click at [293, 316] on li "Ползватели 07/2025 42 %" at bounding box center [157, 307] width 294 height 28
drag, startPoint x: 273, startPoint y: 334, endPoint x: 296, endPoint y: 337, distance: 23.4
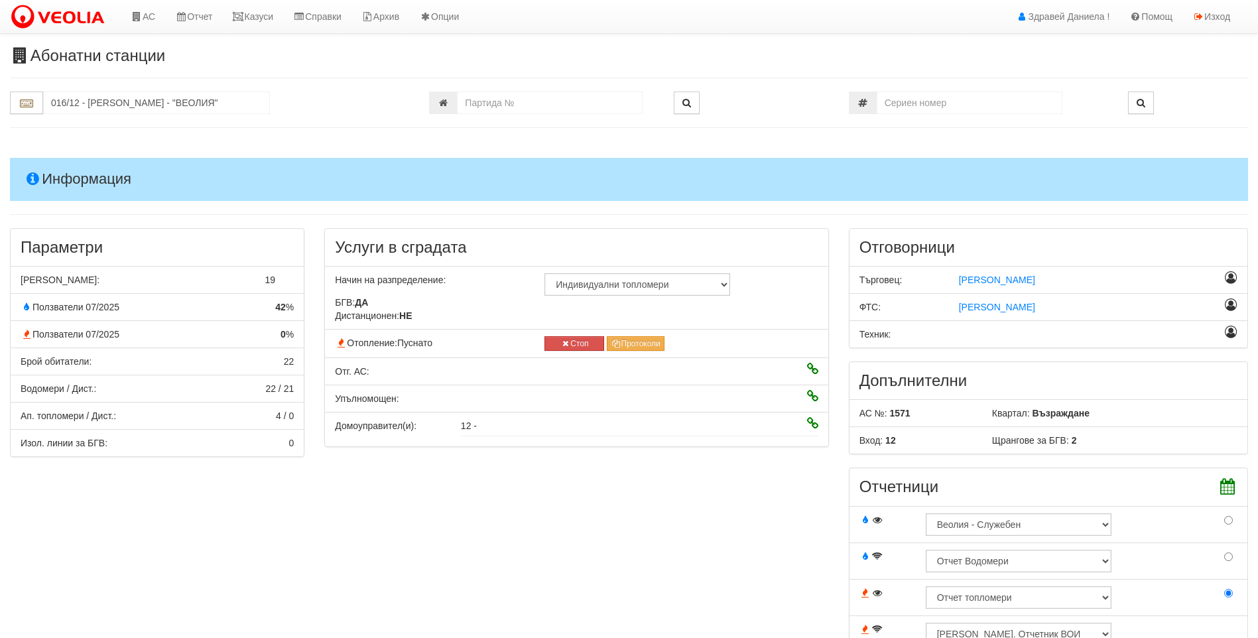
click at [296, 337] on div "0 %" at bounding box center [268, 334] width 74 height 13
drag, startPoint x: 1072, startPoint y: 306, endPoint x: 930, endPoint y: 310, distance: 141.3
click at [930, 310] on div "ФТС: Константина Иванова" at bounding box center [1048, 306] width 398 height 13
drag, startPoint x: 930, startPoint y: 310, endPoint x: 904, endPoint y: 351, distance: 48.4
click at [904, 351] on div "Отговорници Търговец: Кристина Изворова ФТС: Техник:" at bounding box center [1048, 294] width 419 height 133
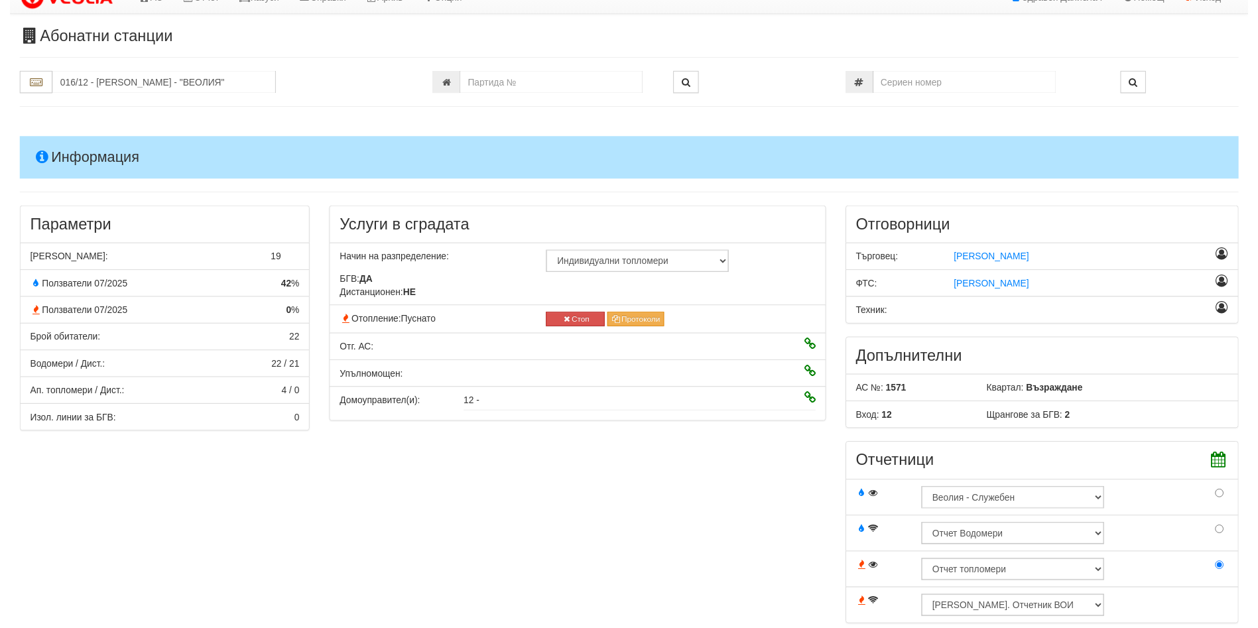
scroll to position [332, 0]
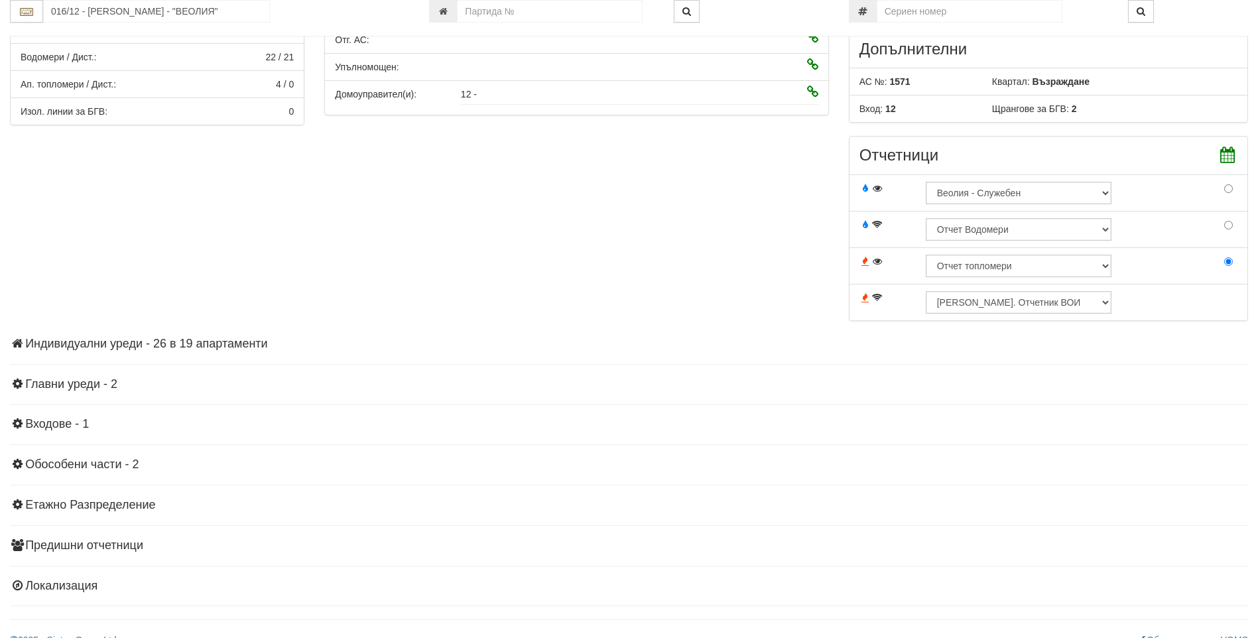
click at [169, 344] on h4 "Индивидуални уреди - 26 в 19 апартаменти" at bounding box center [629, 344] width 1238 height 13
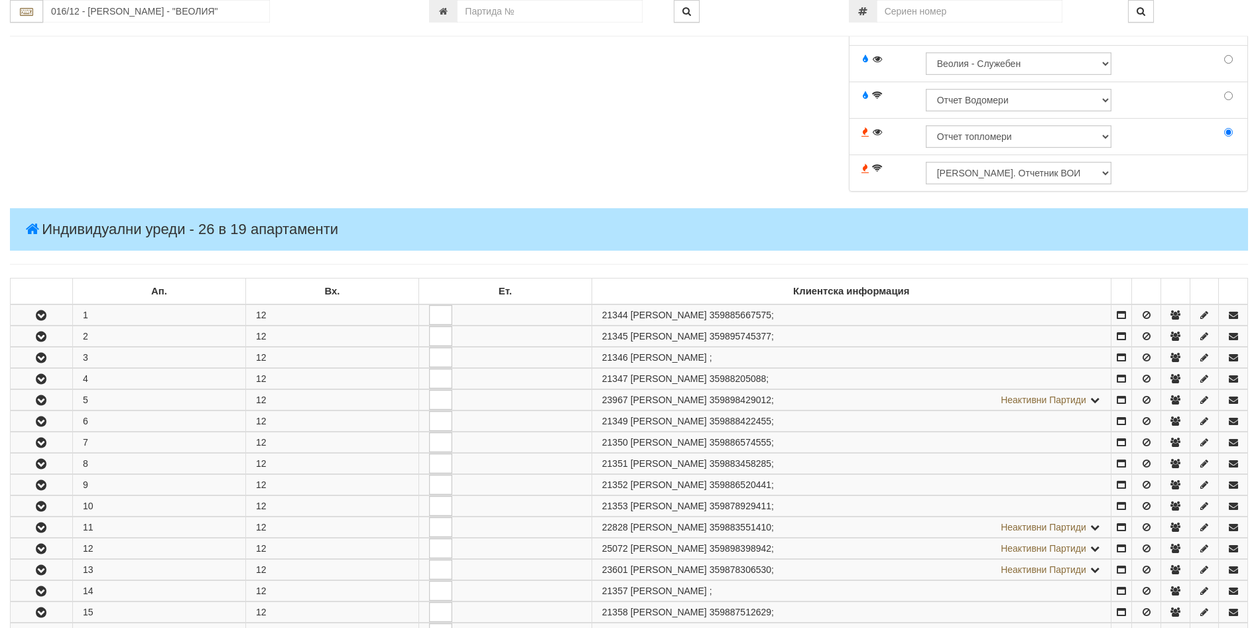
scroll to position [597, 0]
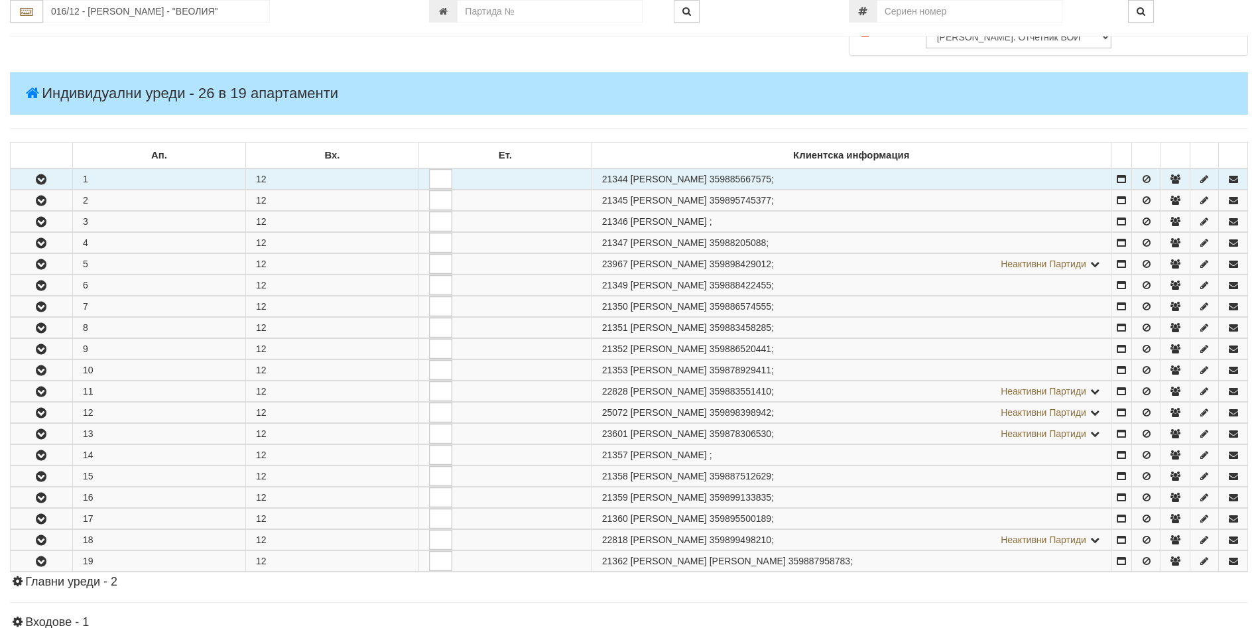
drag, startPoint x: 629, startPoint y: 182, endPoint x: 599, endPoint y: 182, distance: 29.8
click at [599, 182] on td "21344 ПЕНКА ДОНЧЕВА ПЕТРОВА - АГГАДИ 359885667575 ;" at bounding box center [851, 178] width 519 height 21
click at [34, 178] on icon "button" at bounding box center [41, 179] width 16 height 9
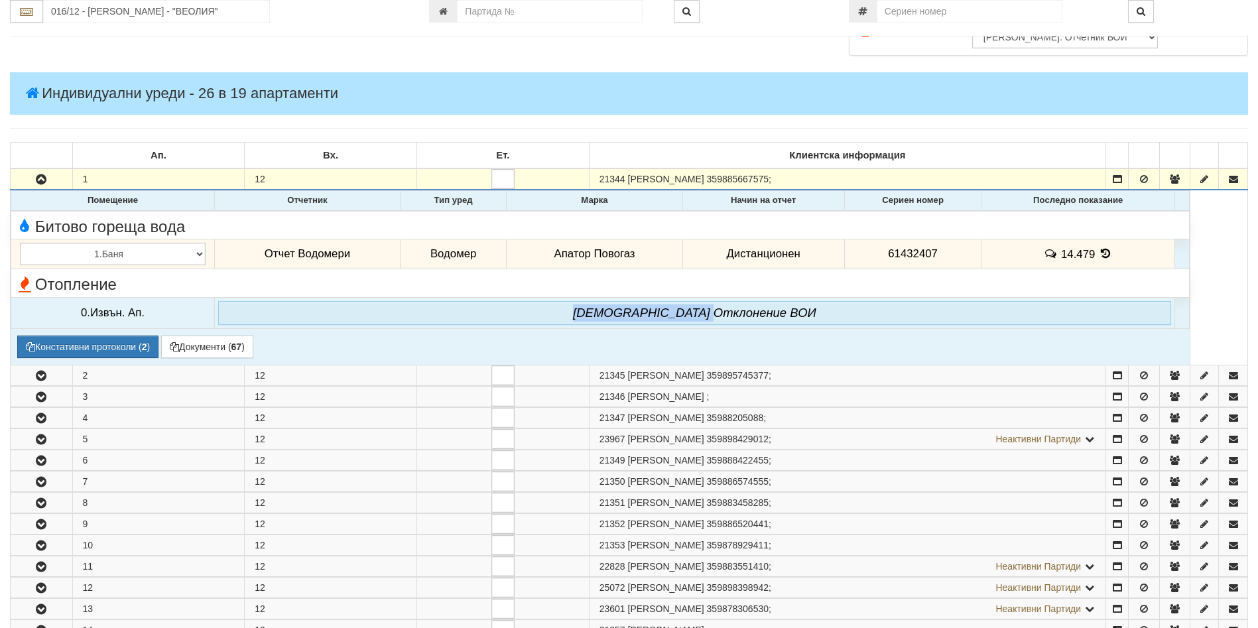
drag, startPoint x: 613, startPoint y: 318, endPoint x: 814, endPoint y: 318, distance: 201.6
click at [814, 318] on div "Няма Oтклонение ВОИ" at bounding box center [694, 313] width 953 height 24
click at [211, 355] on button "Документи ( 67 )" at bounding box center [207, 347] width 92 height 23
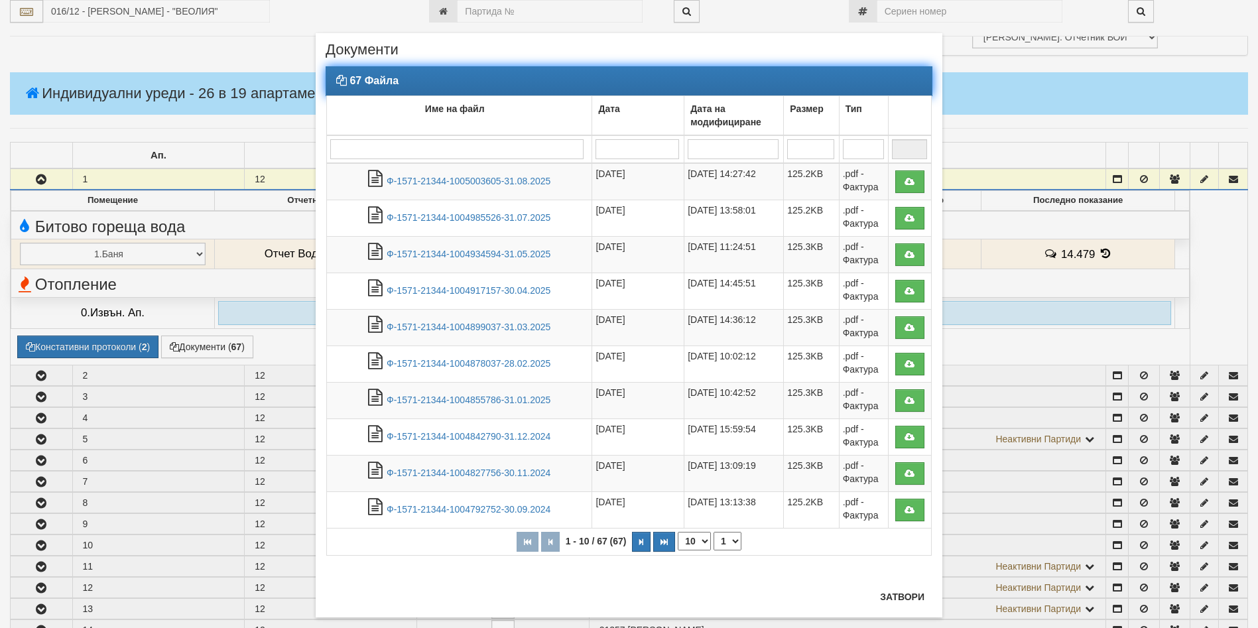
click at [688, 536] on select "10 20 30 40" at bounding box center [694, 541] width 33 height 19
select select "40"
click at [678, 550] on select "10 20 30 40" at bounding box center [694, 541] width 33 height 19
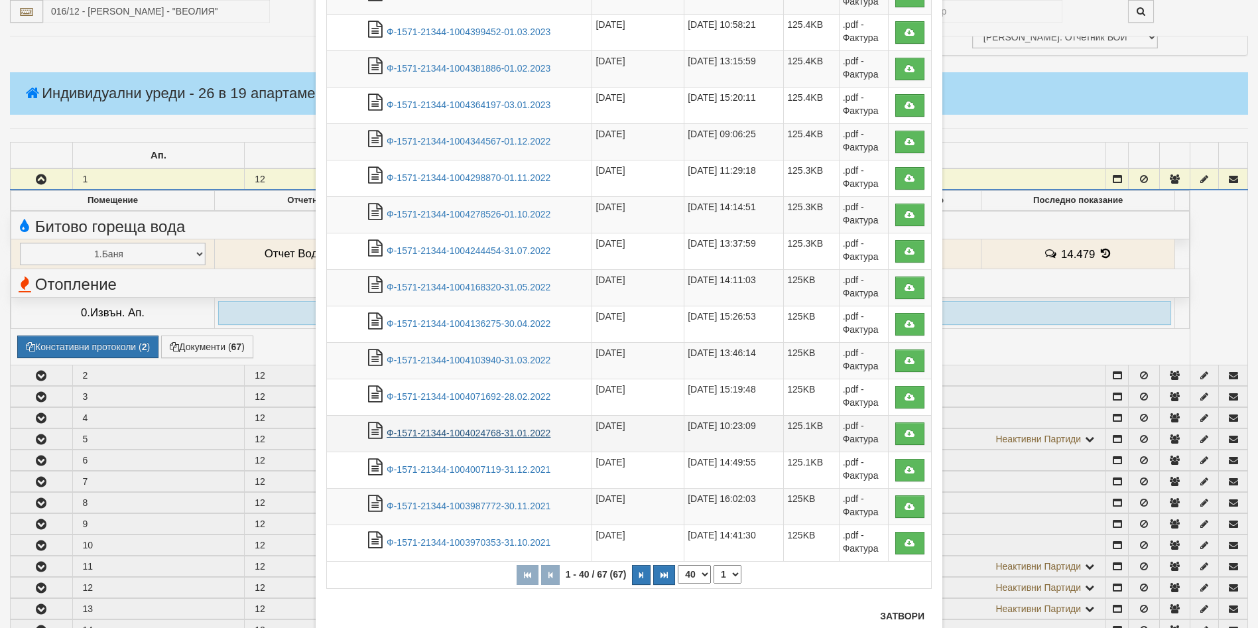
scroll to position [1103, 0]
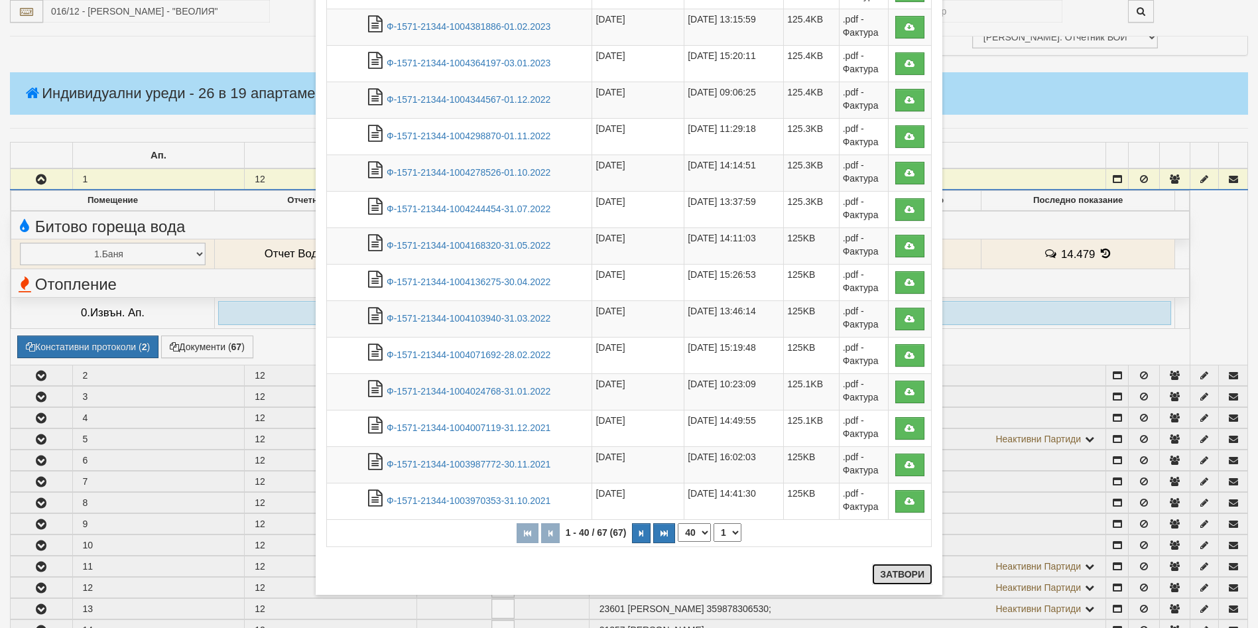
click at [889, 569] on button "Затвори" at bounding box center [902, 574] width 60 height 21
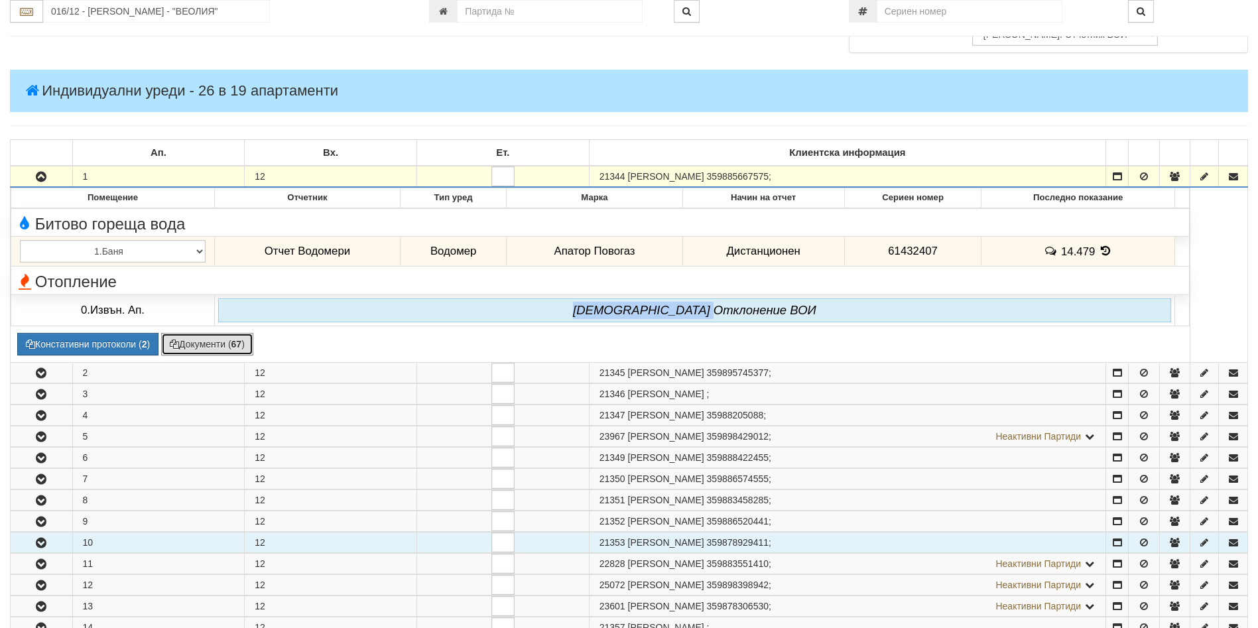
scroll to position [663, 0]
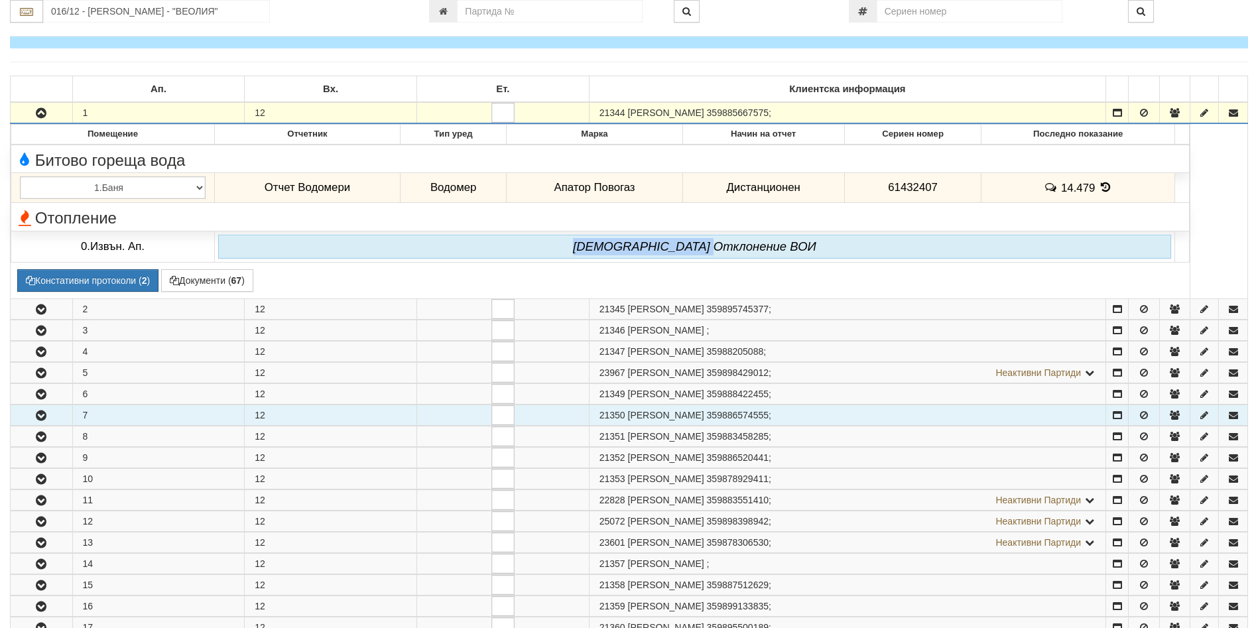
click at [46, 418] on icon "button" at bounding box center [41, 415] width 16 height 9
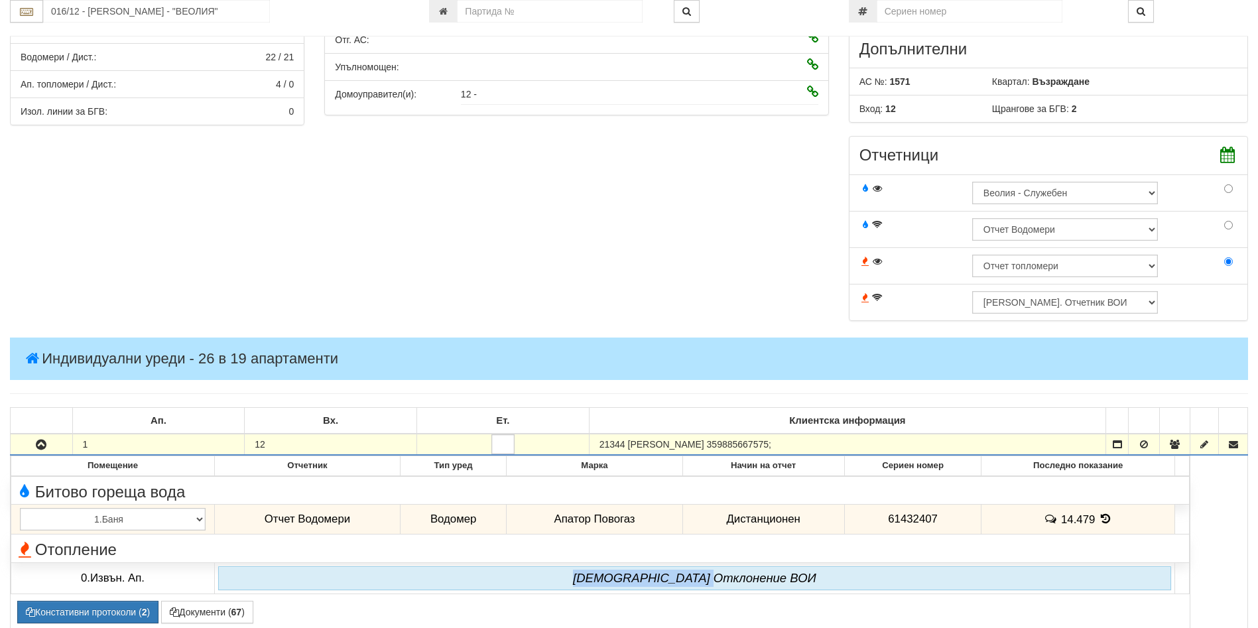
scroll to position [0, 0]
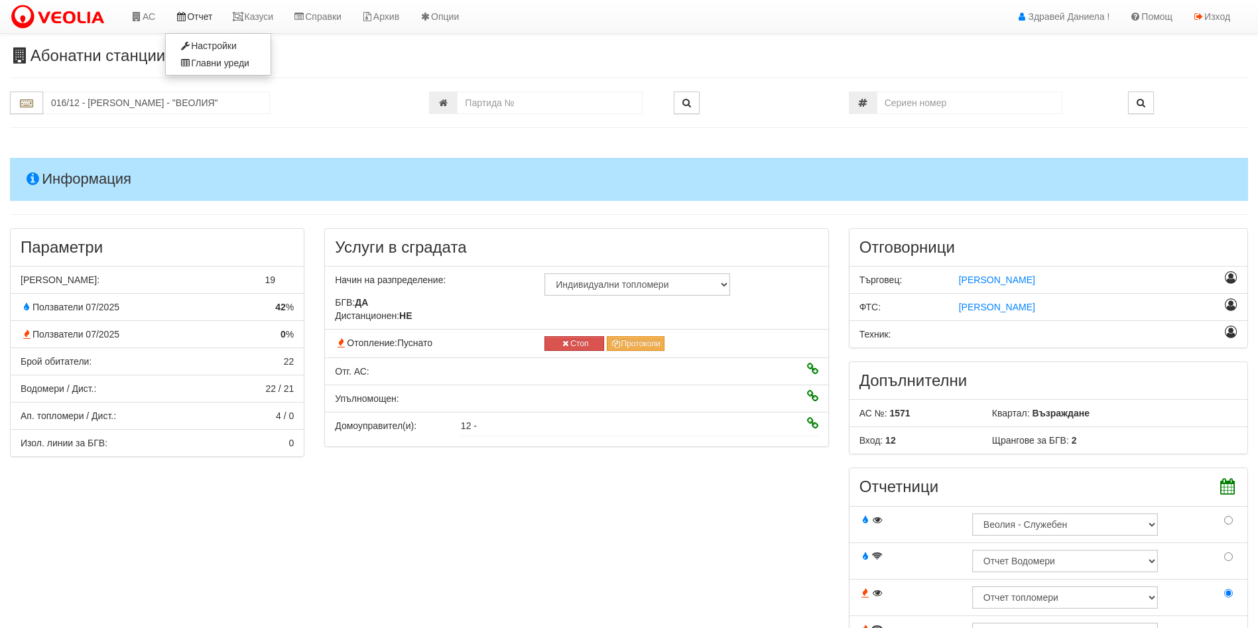
click at [193, 17] on link "Отчет" at bounding box center [193, 16] width 57 height 33
click at [139, 21] on link "АС" at bounding box center [143, 16] width 44 height 33
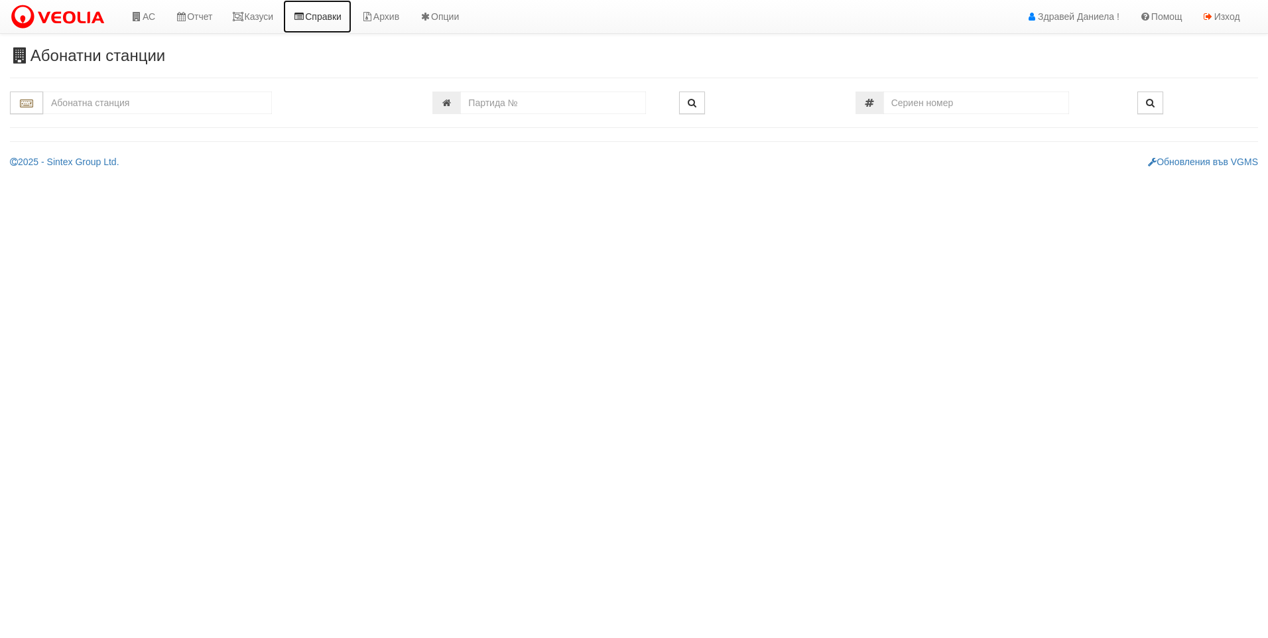
click at [334, 13] on link "Справки" at bounding box center [317, 16] width 68 height 33
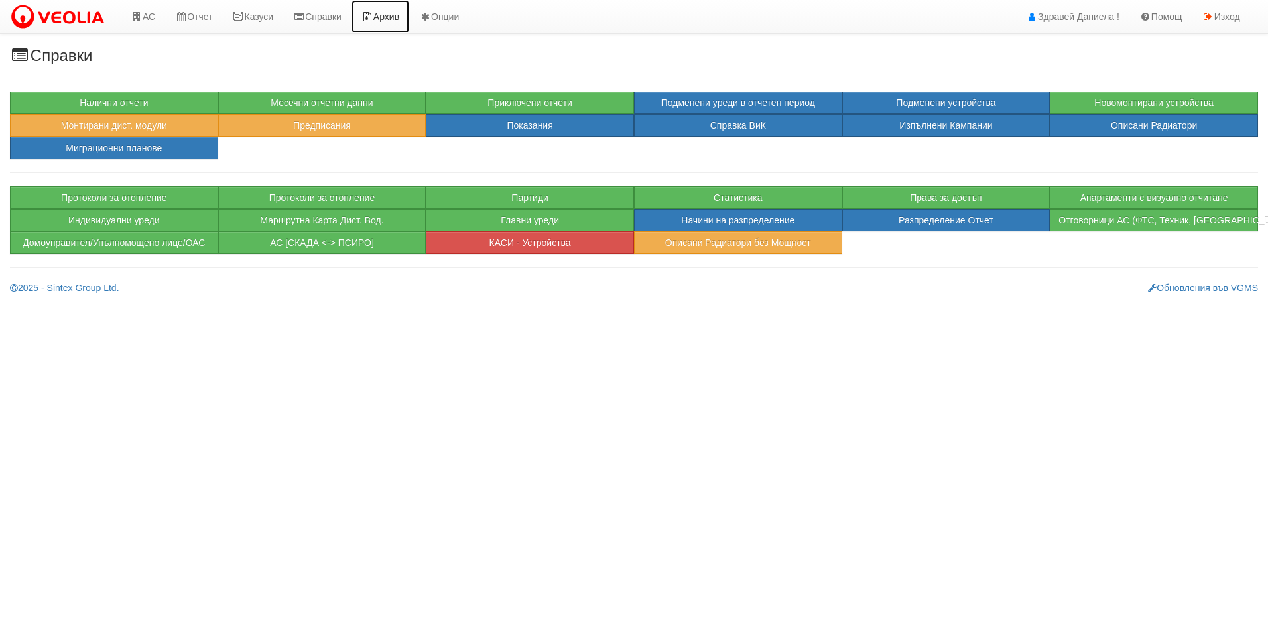
click at [391, 21] on link "Архив" at bounding box center [380, 16] width 58 height 33
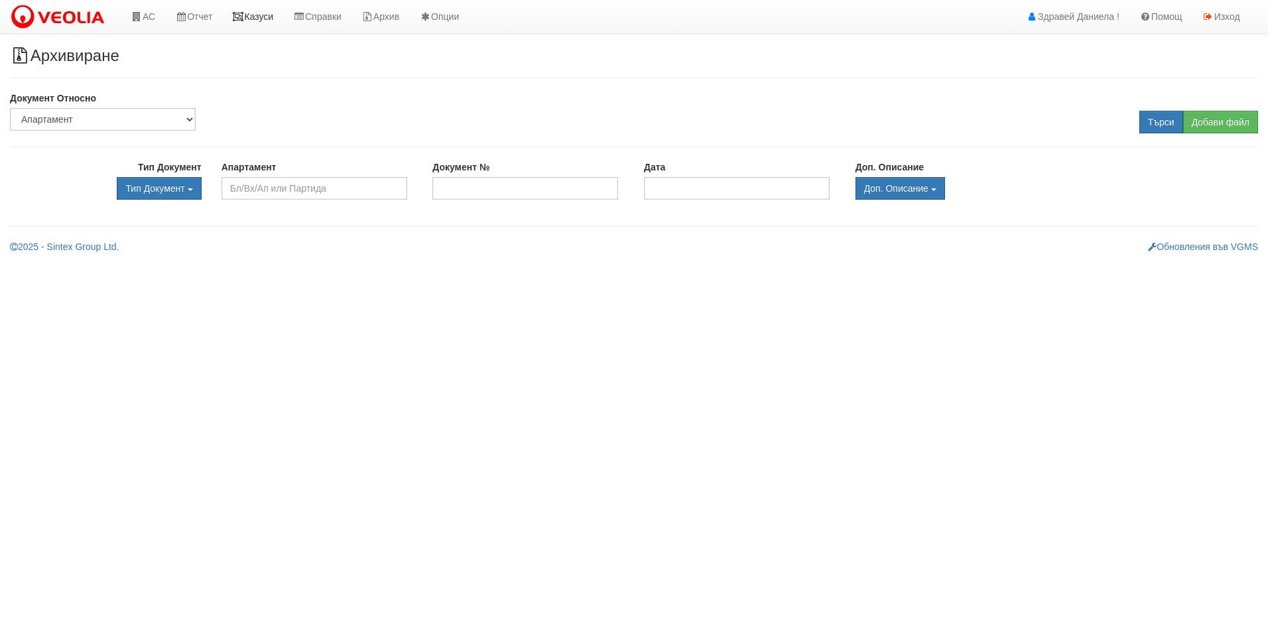
click at [257, 22] on link "Казуси" at bounding box center [252, 16] width 61 height 33
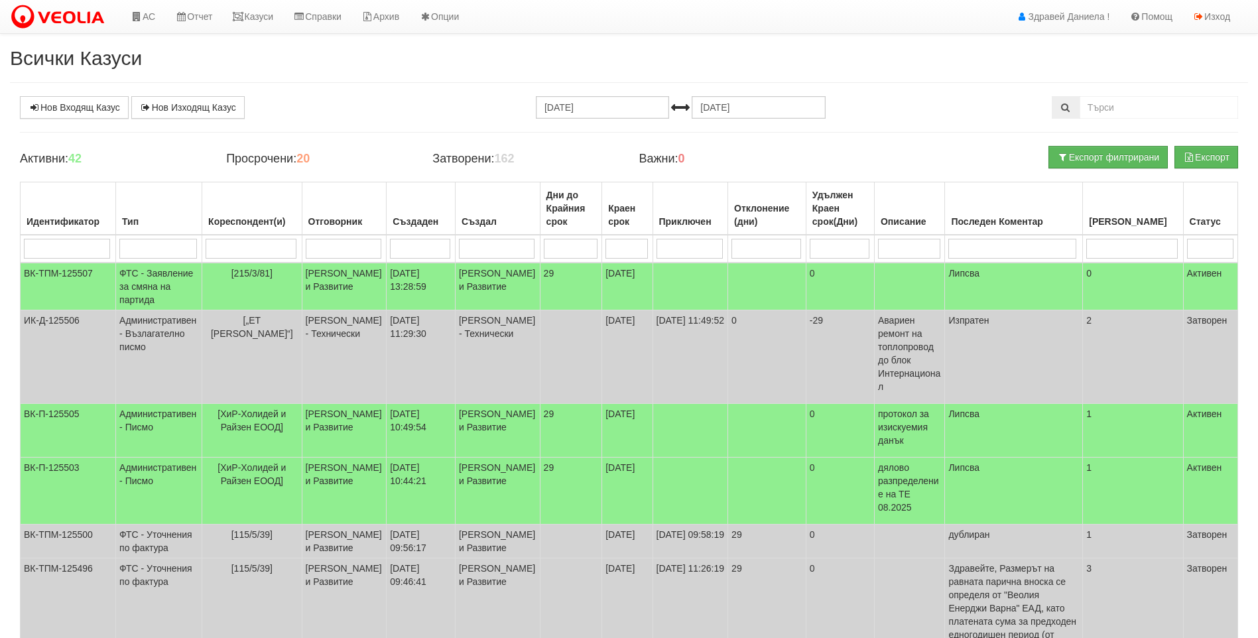
click at [505, 68] on h2 "Всички Казуси" at bounding box center [629, 58] width 1238 height 22
click at [1216, 19] on link "Изход" at bounding box center [1211, 16] width 58 height 33
